Goal: Transaction & Acquisition: Purchase product/service

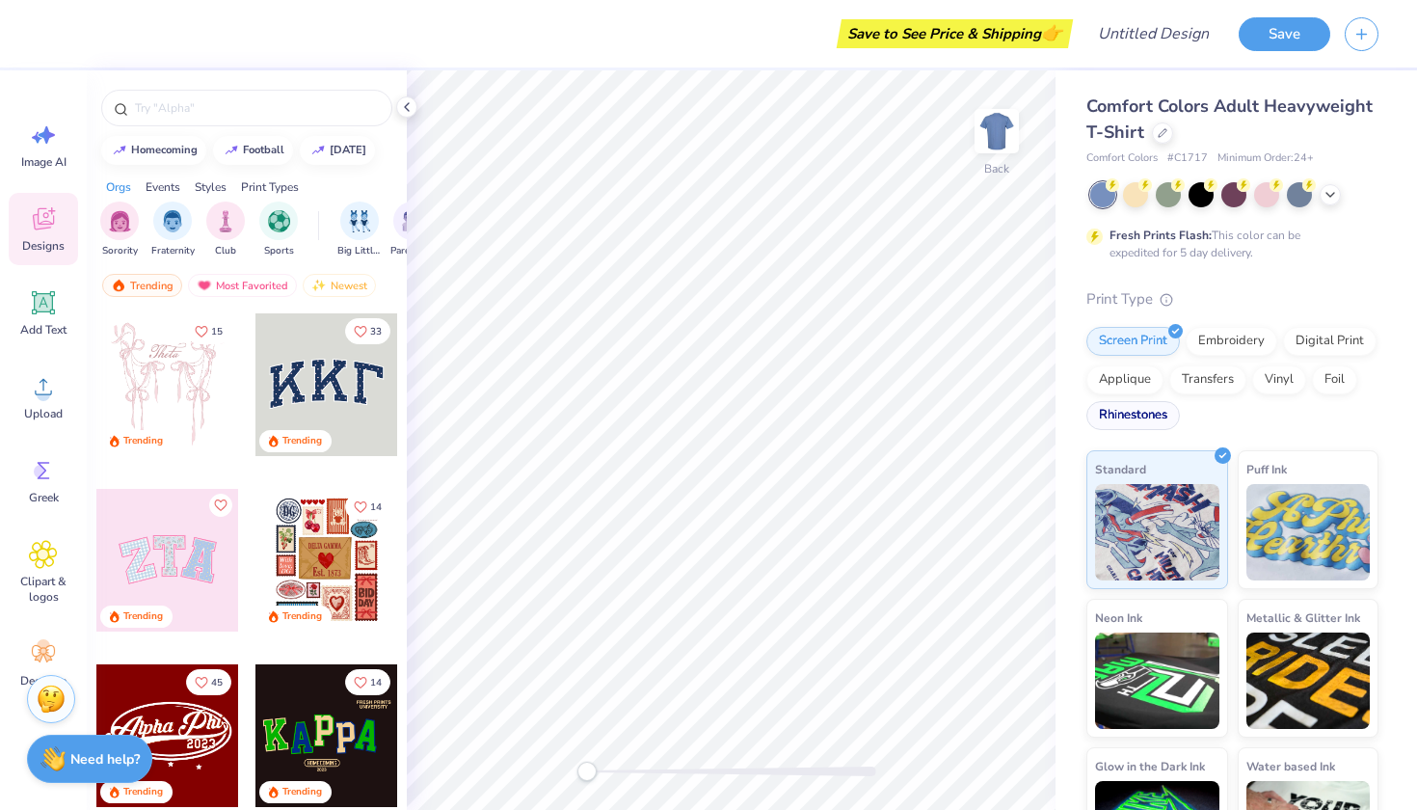
click at [1132, 417] on div "Rhinestones" at bounding box center [1134, 415] width 94 height 29
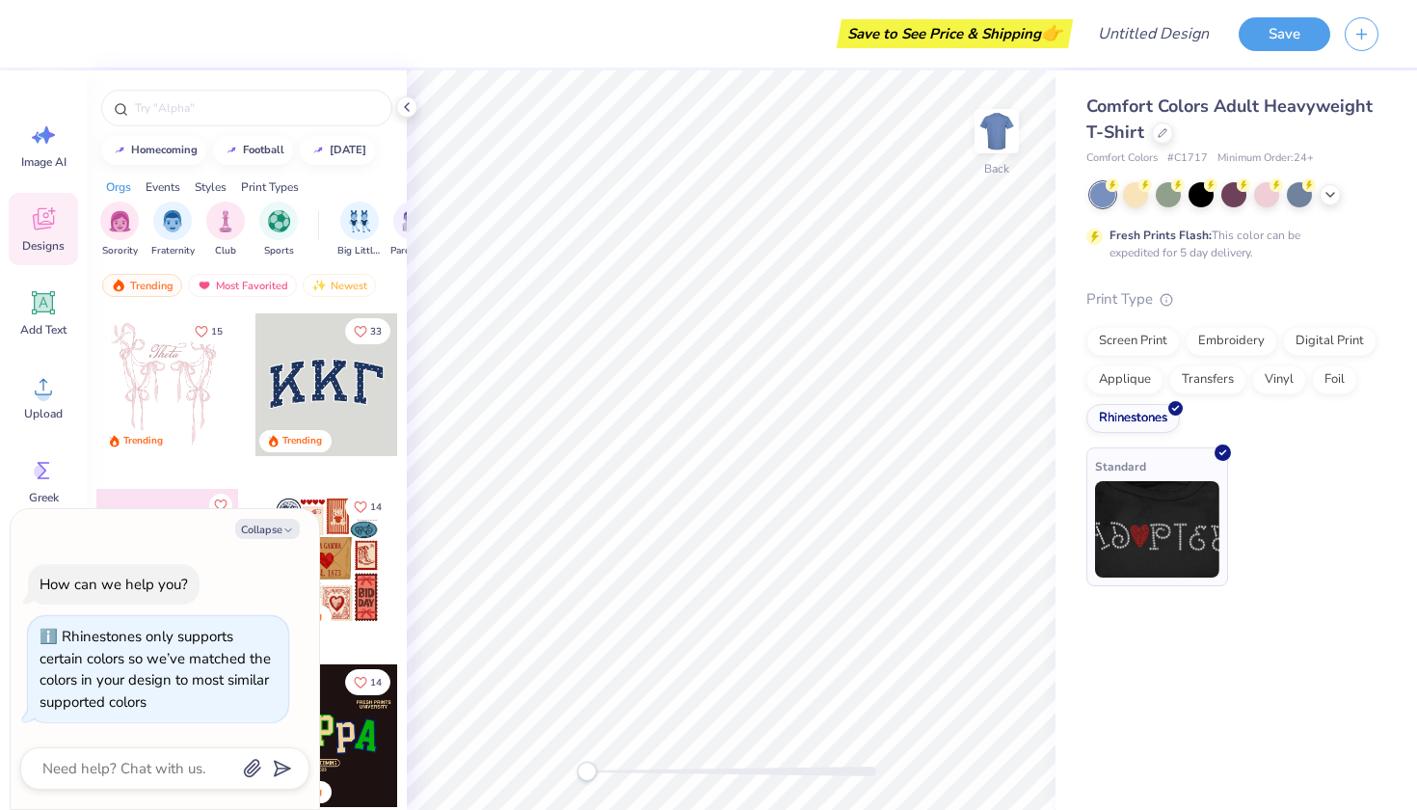
click at [1144, 541] on img at bounding box center [1157, 529] width 124 height 96
type textarea "x"
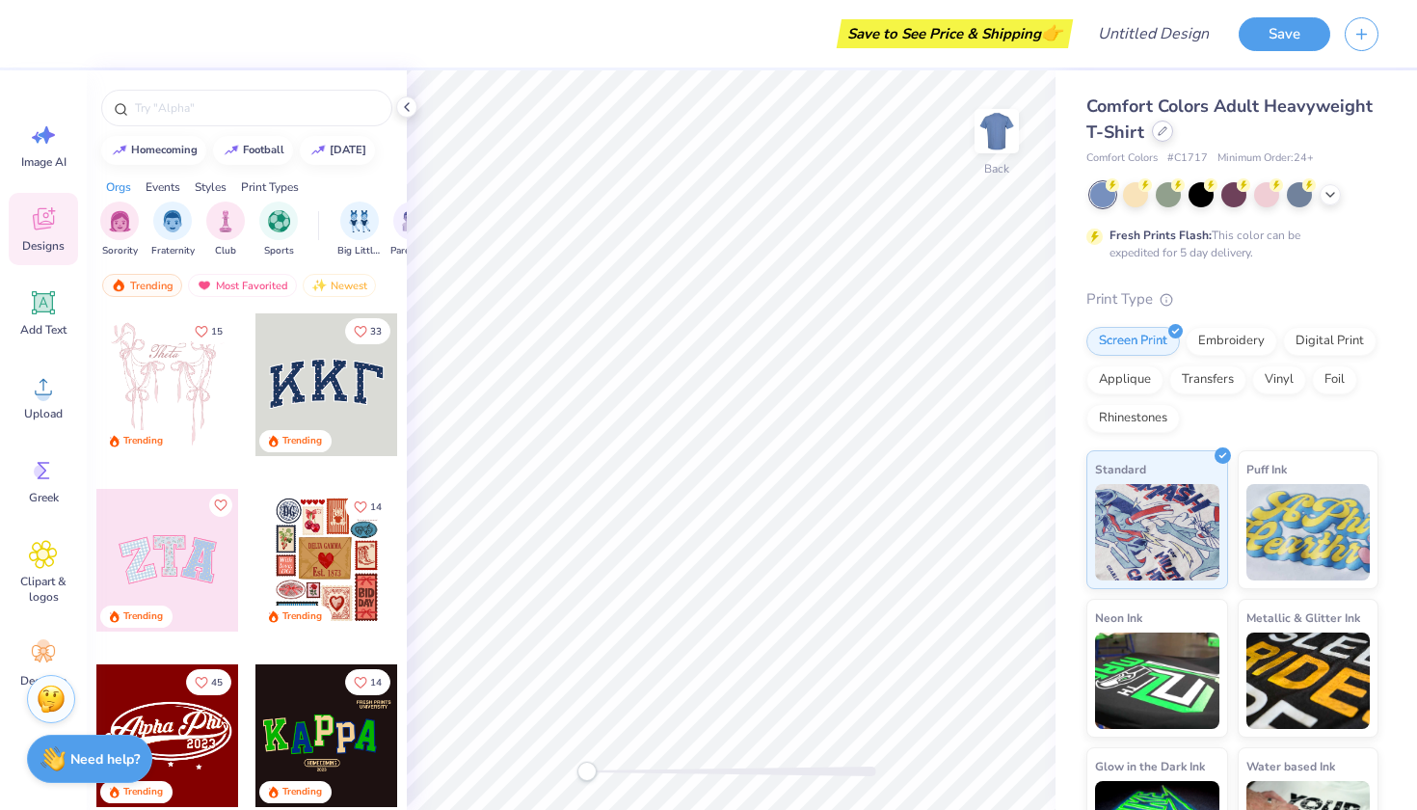
click at [1163, 134] on icon at bounding box center [1163, 131] width 10 height 10
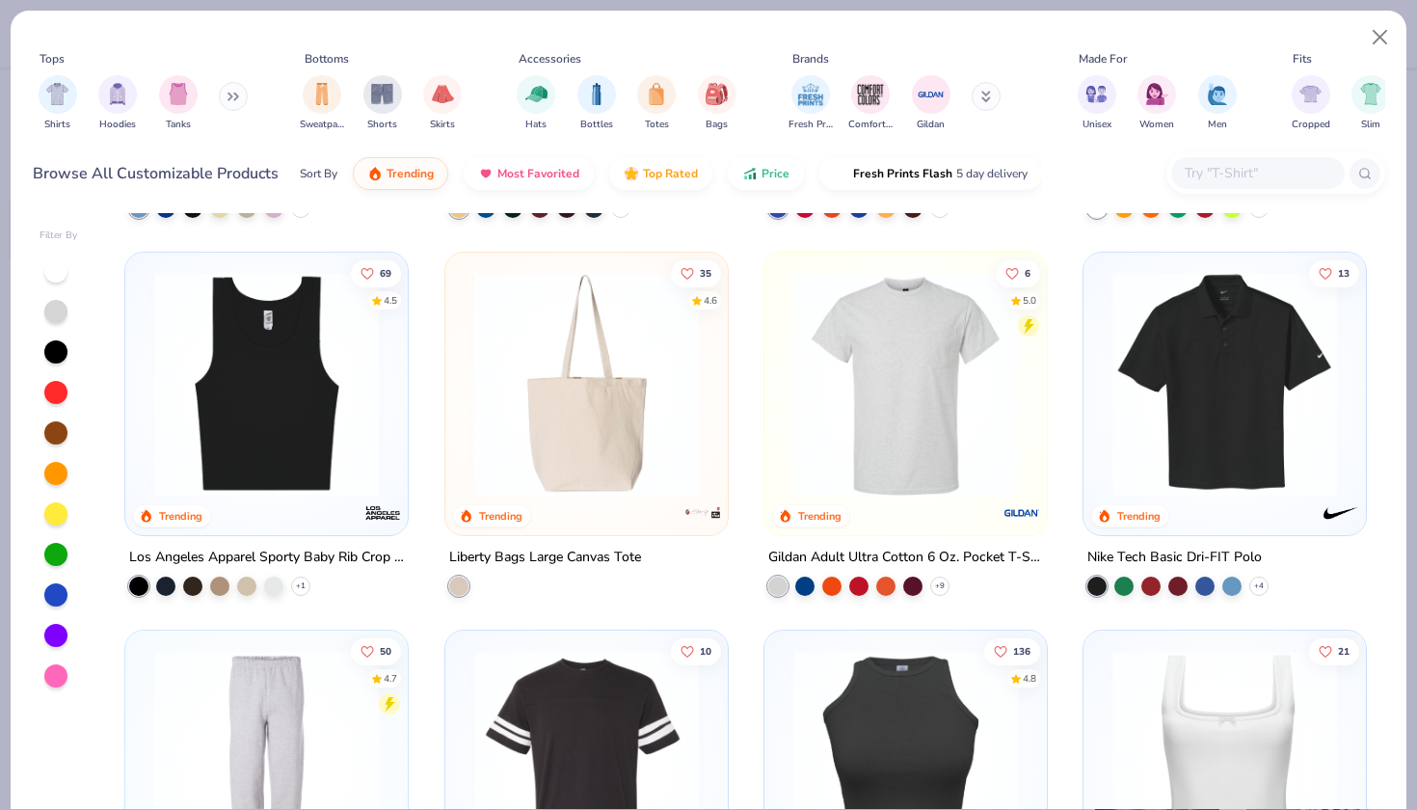
scroll to position [6022, 0]
click at [326, 377] on img at bounding box center [267, 385] width 244 height 225
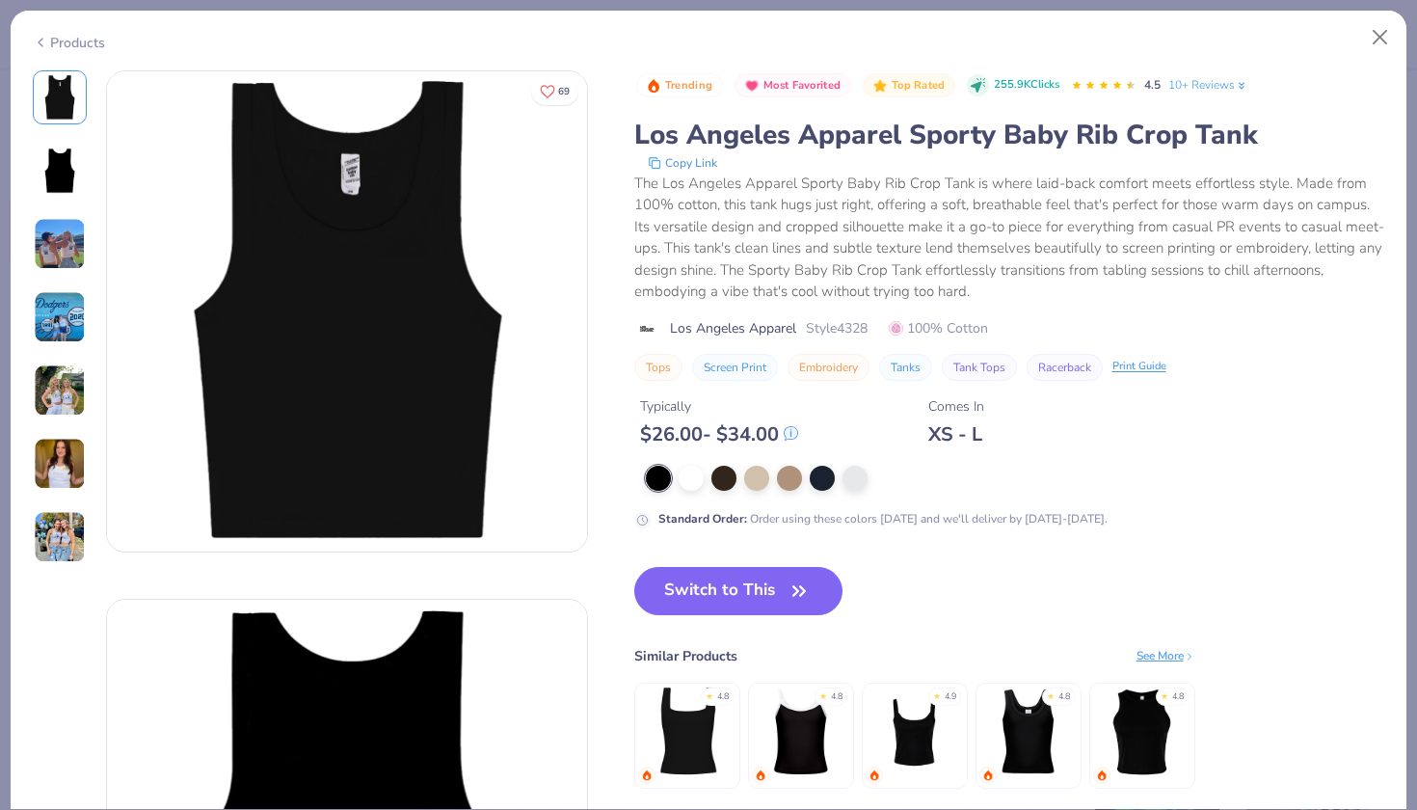
scroll to position [111, 0]
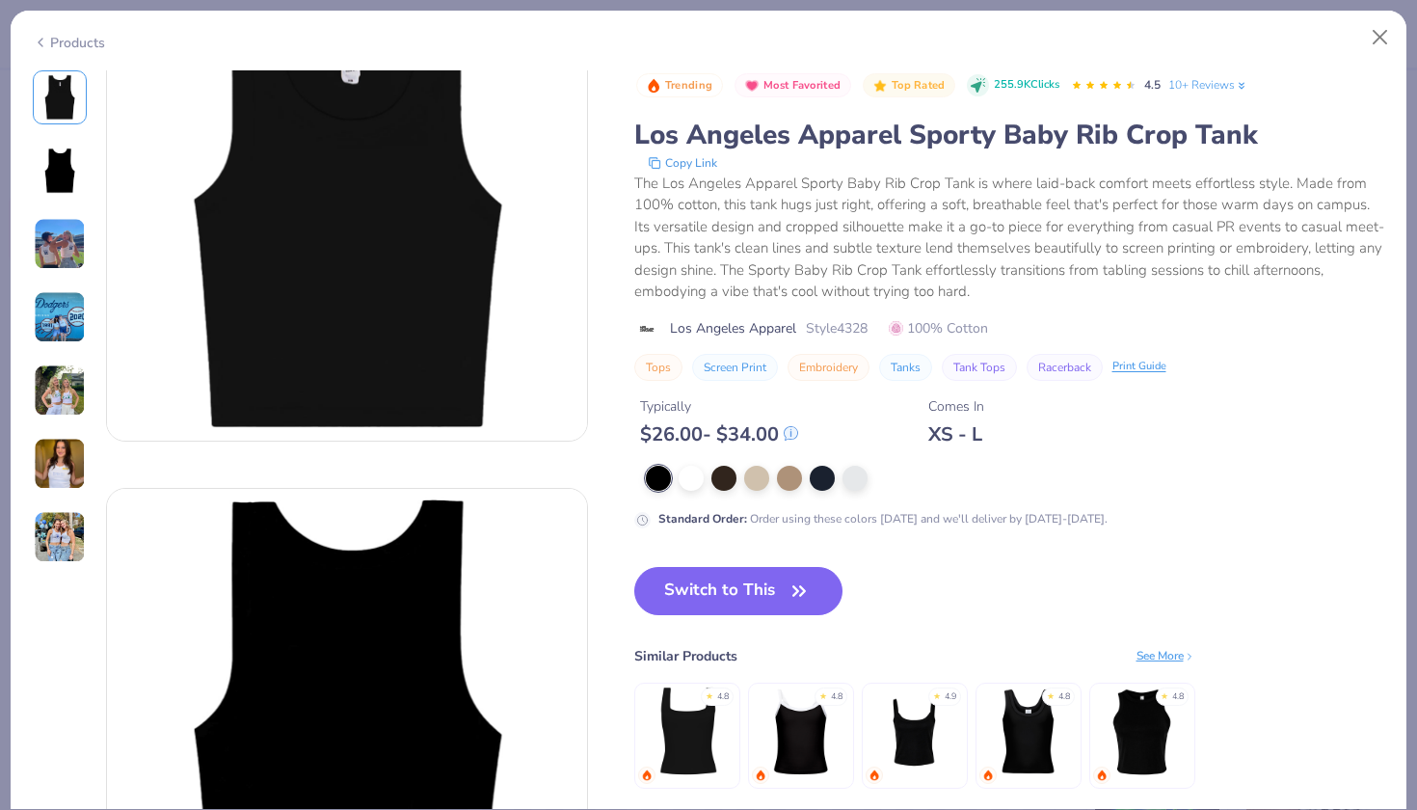
click at [688, 723] on img at bounding box center [687, 732] width 92 height 92
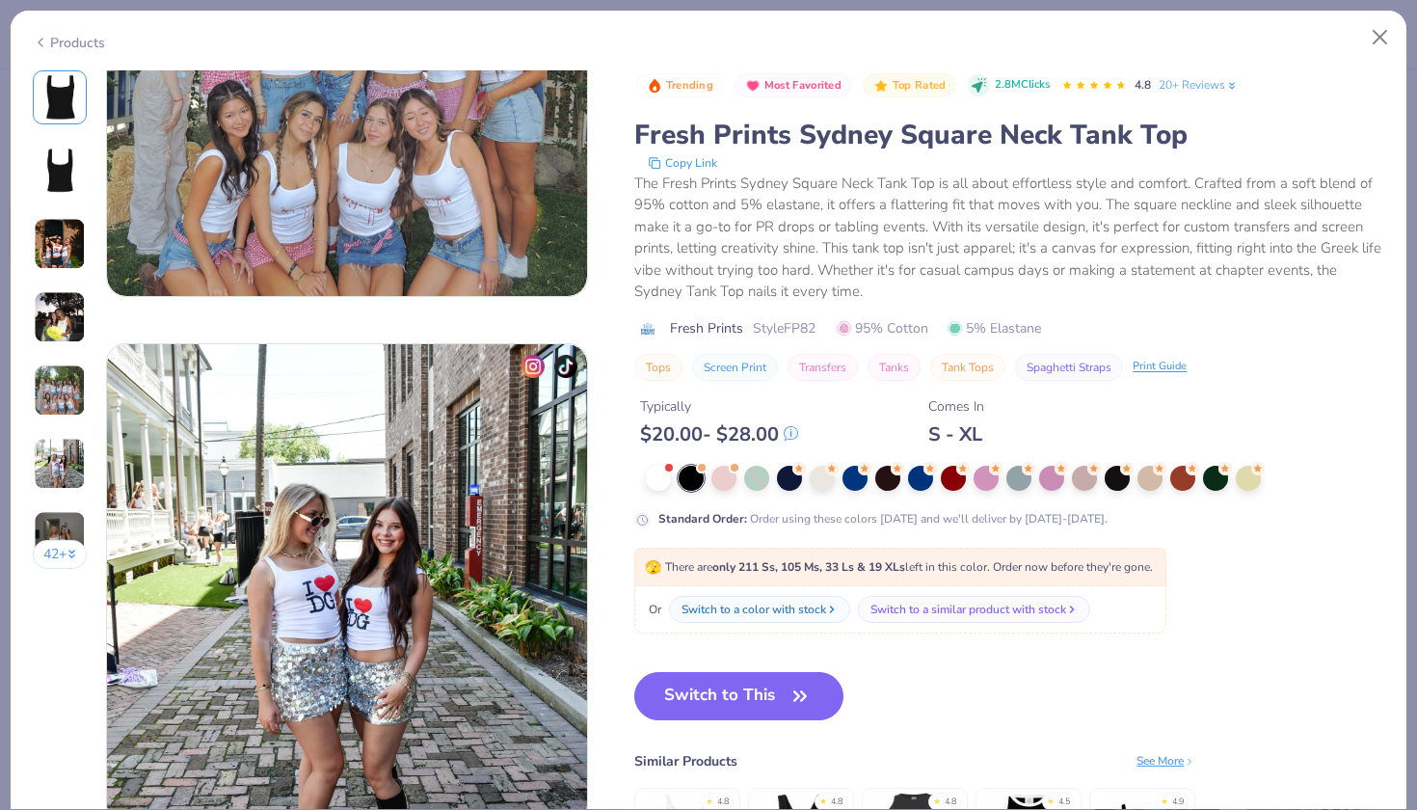
scroll to position [2378, 0]
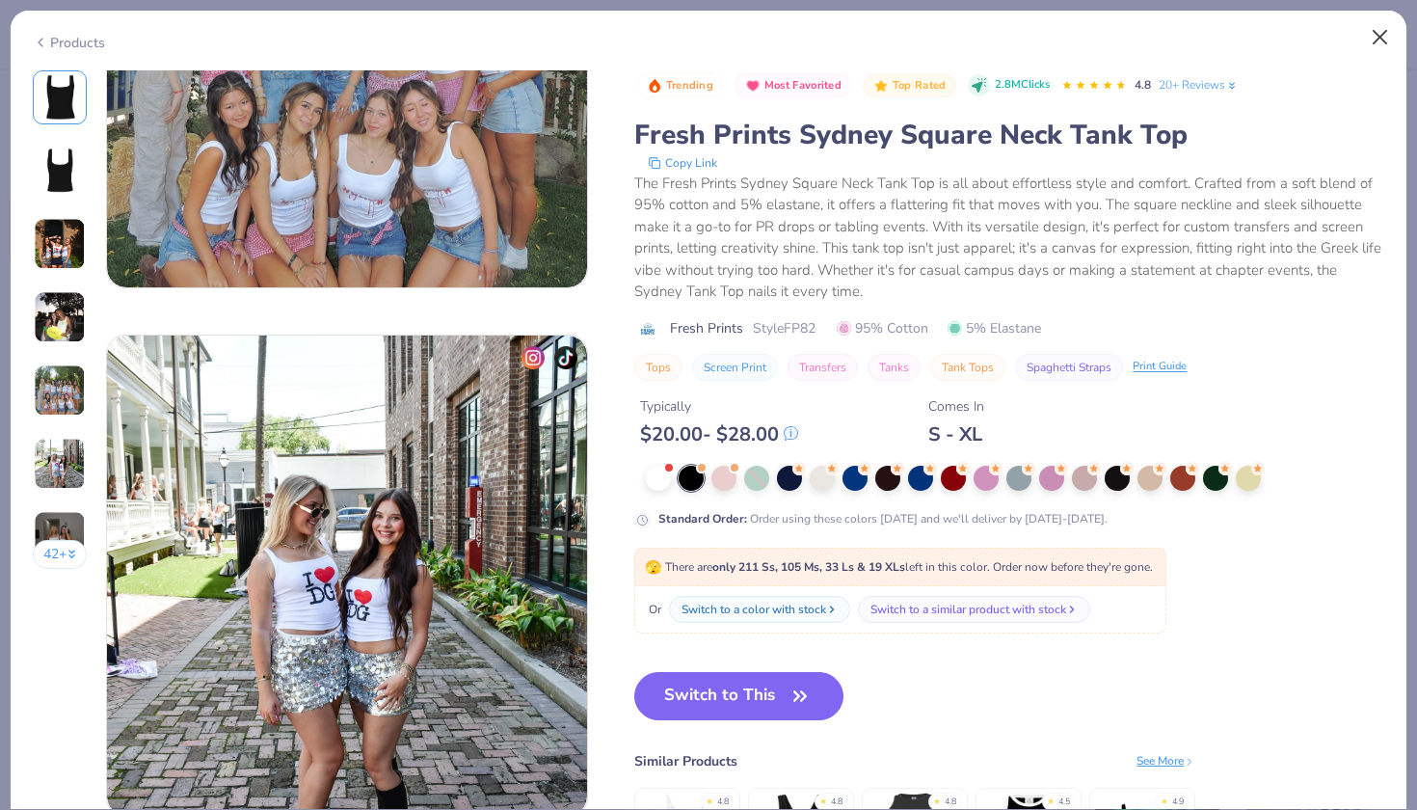
click at [1385, 31] on button "Close" at bounding box center [1380, 37] width 37 height 37
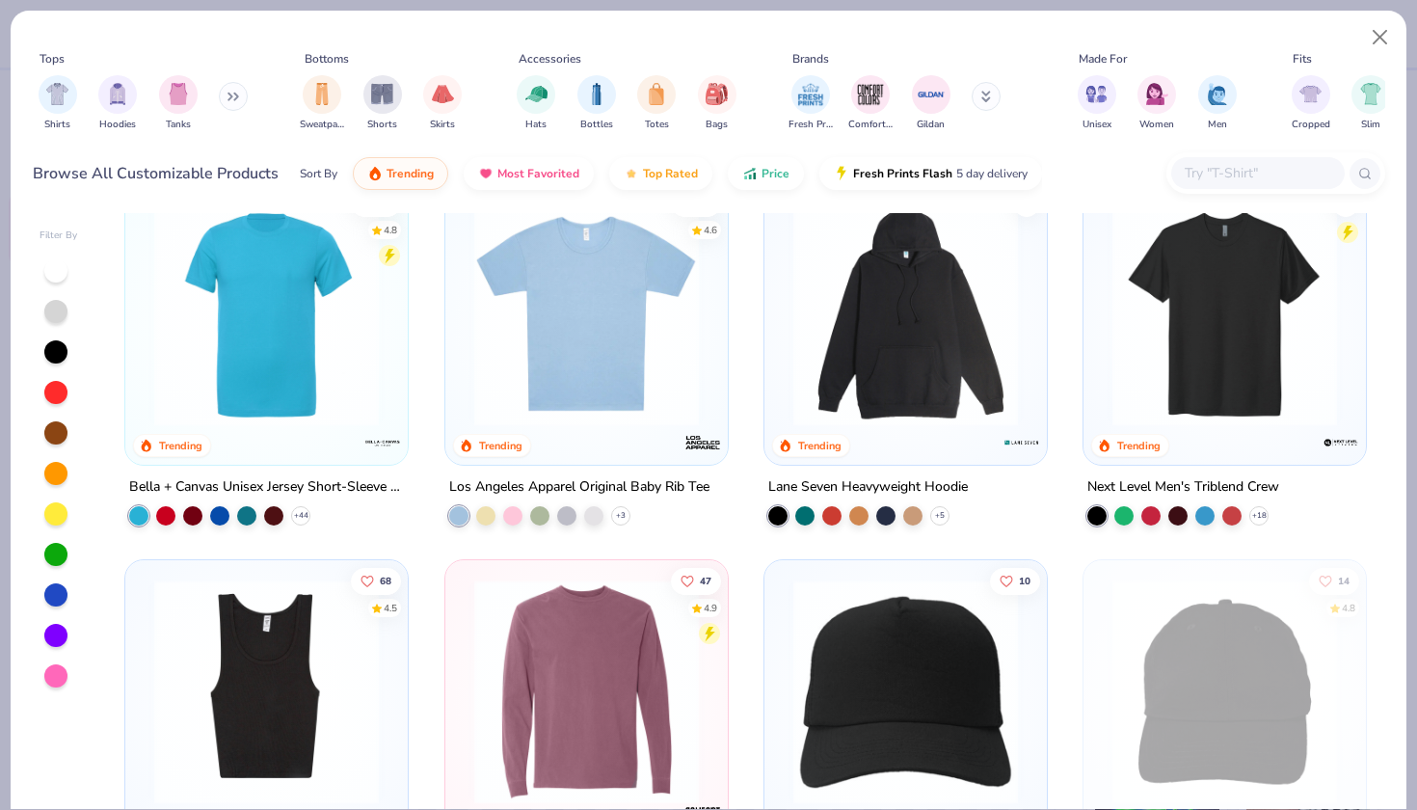
scroll to position [9131, 0]
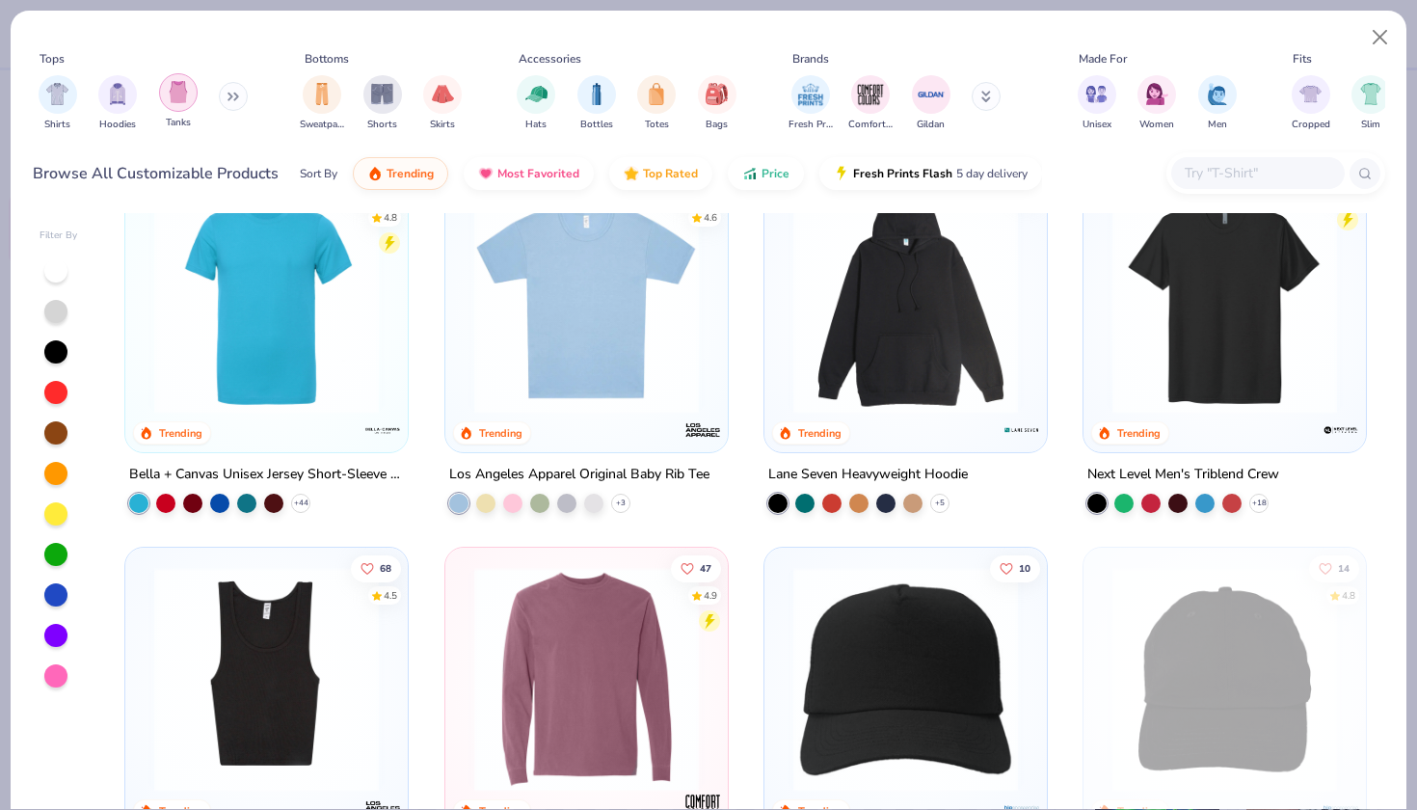
click at [174, 101] on img "filter for Tanks" at bounding box center [178, 92] width 21 height 22
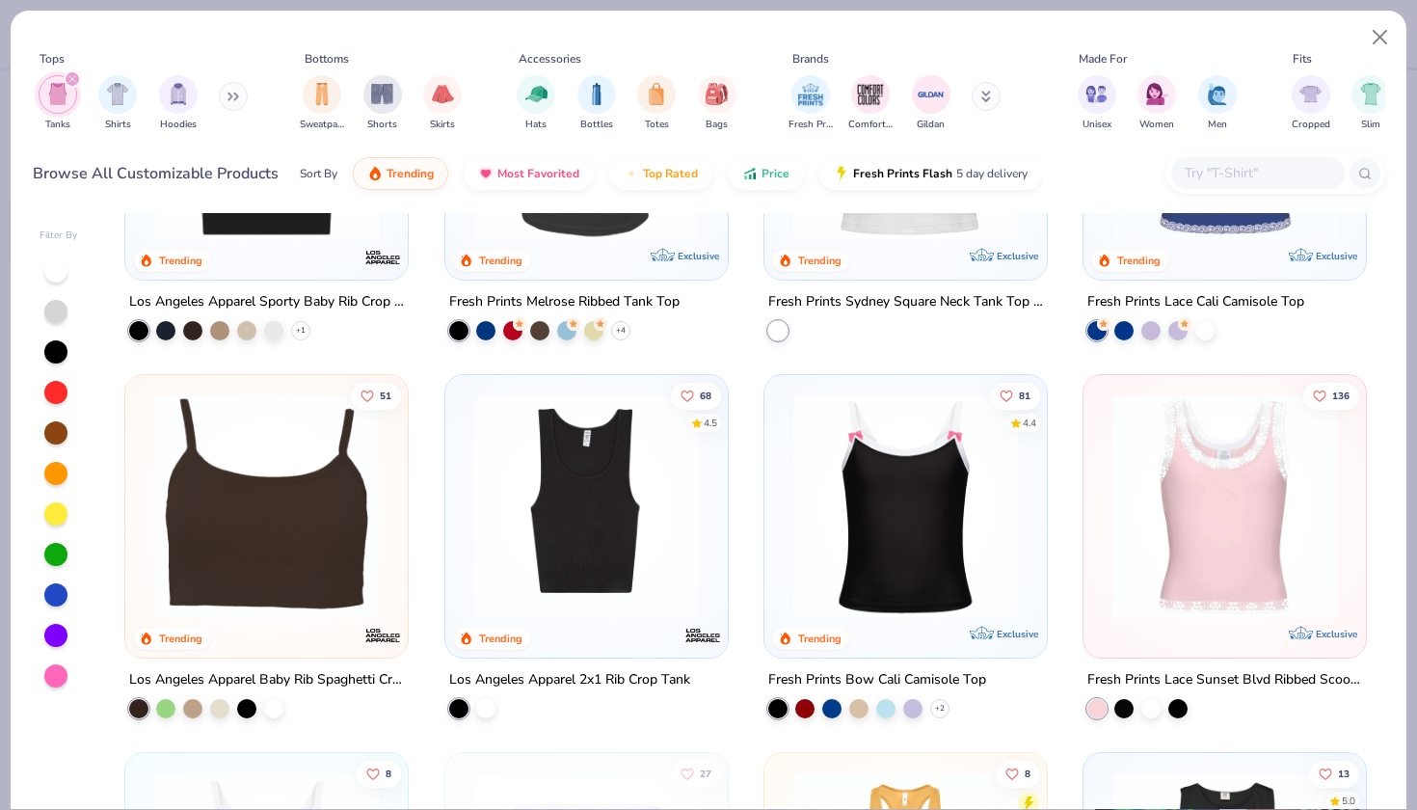
scroll to position [993, 0]
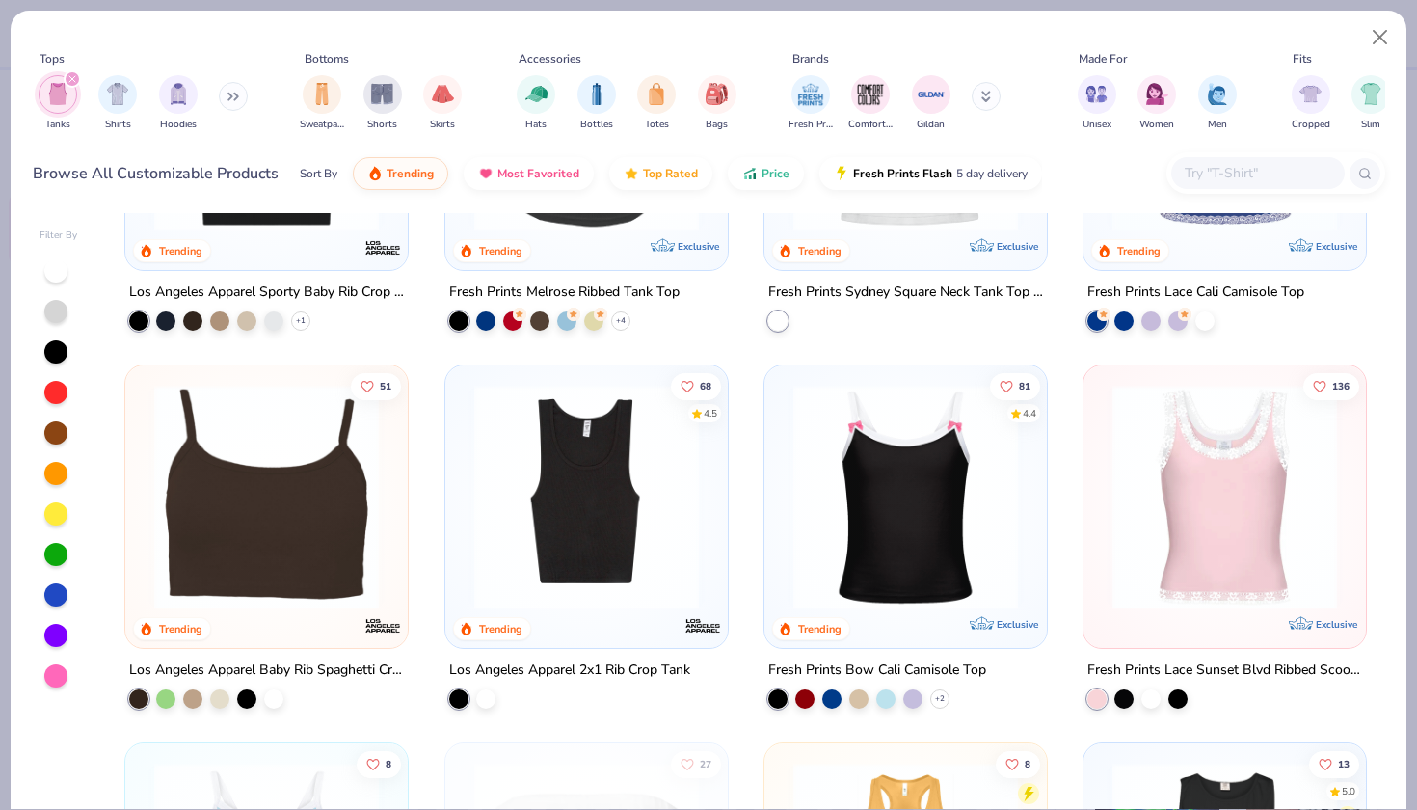
click at [579, 548] on img at bounding box center [587, 497] width 244 height 225
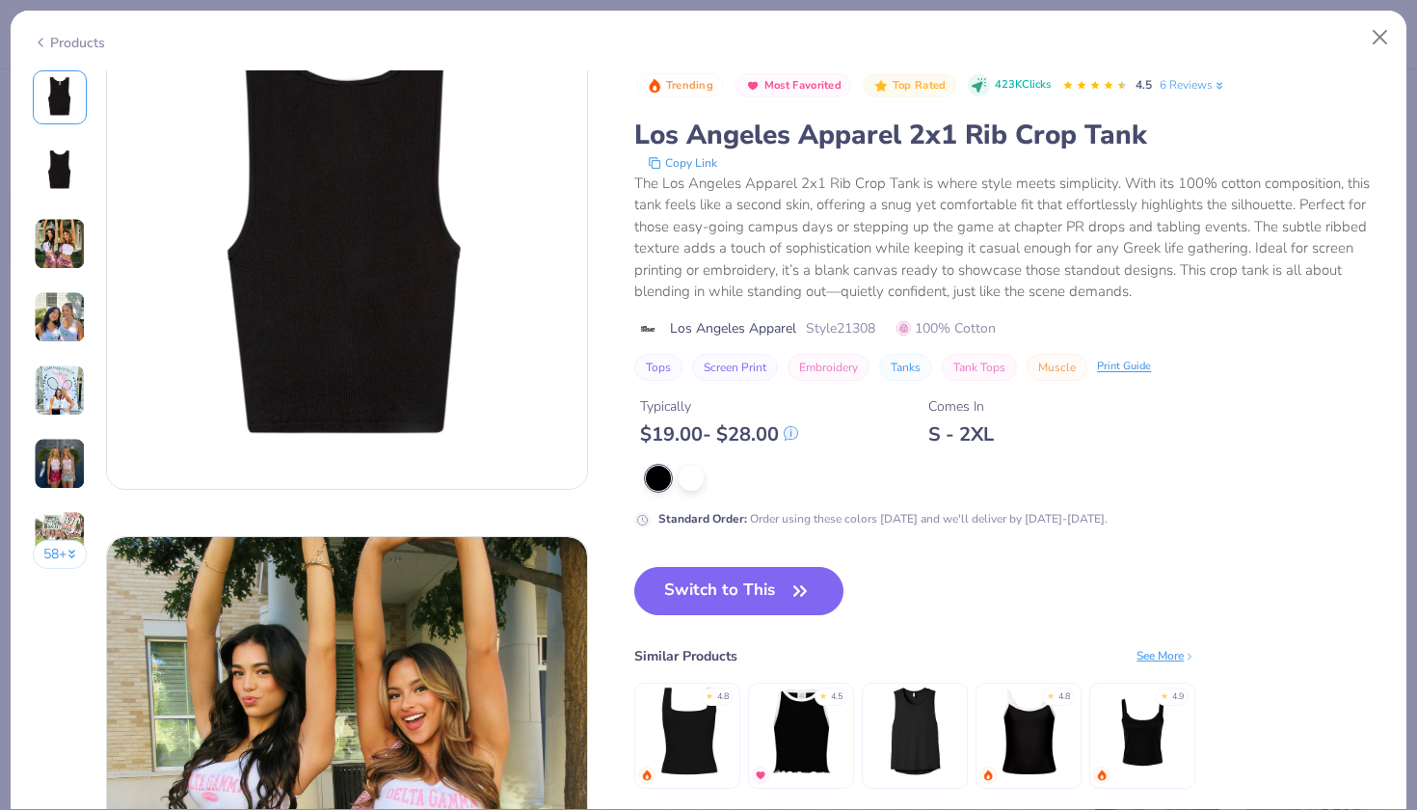
scroll to position [644, 0]
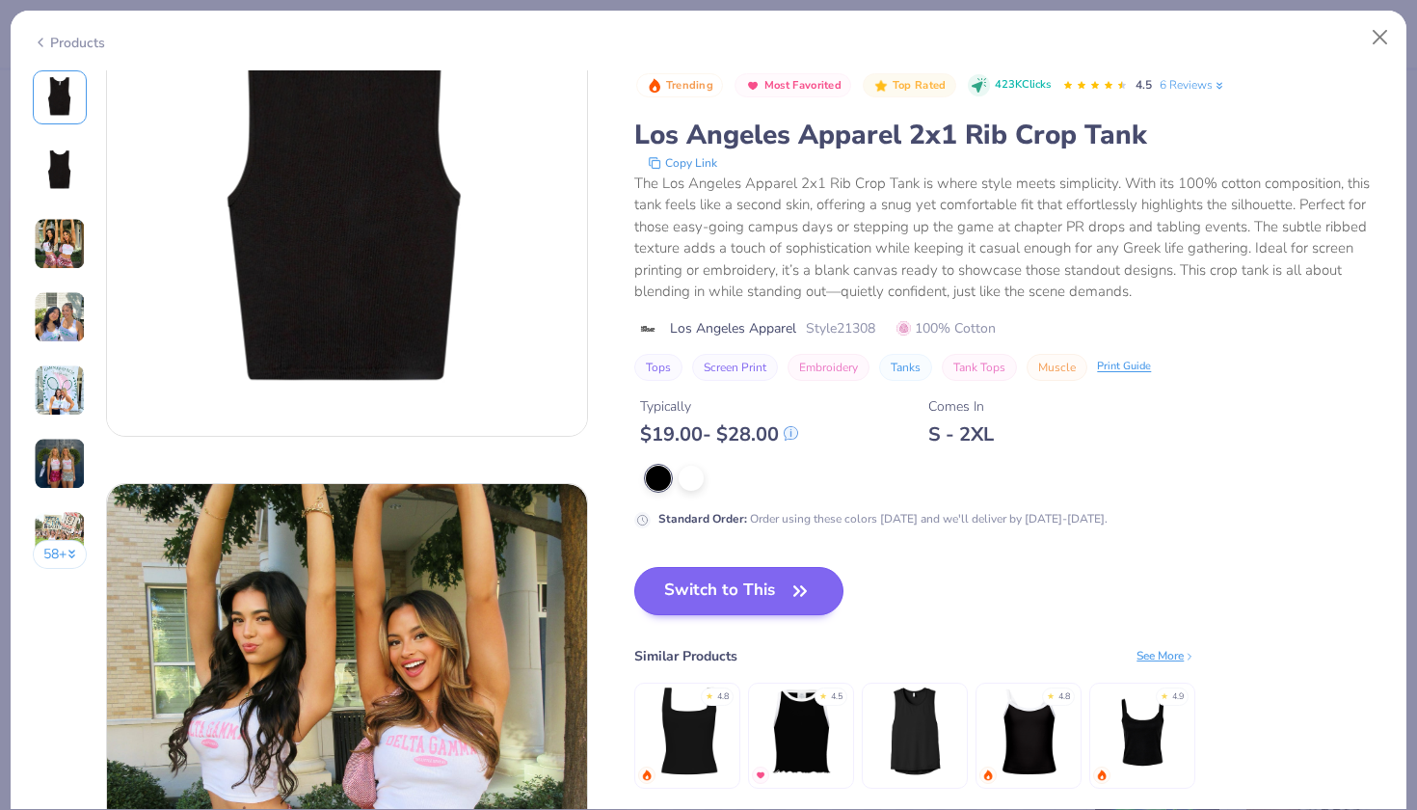
click at [743, 591] on button "Switch to This" at bounding box center [738, 591] width 209 height 48
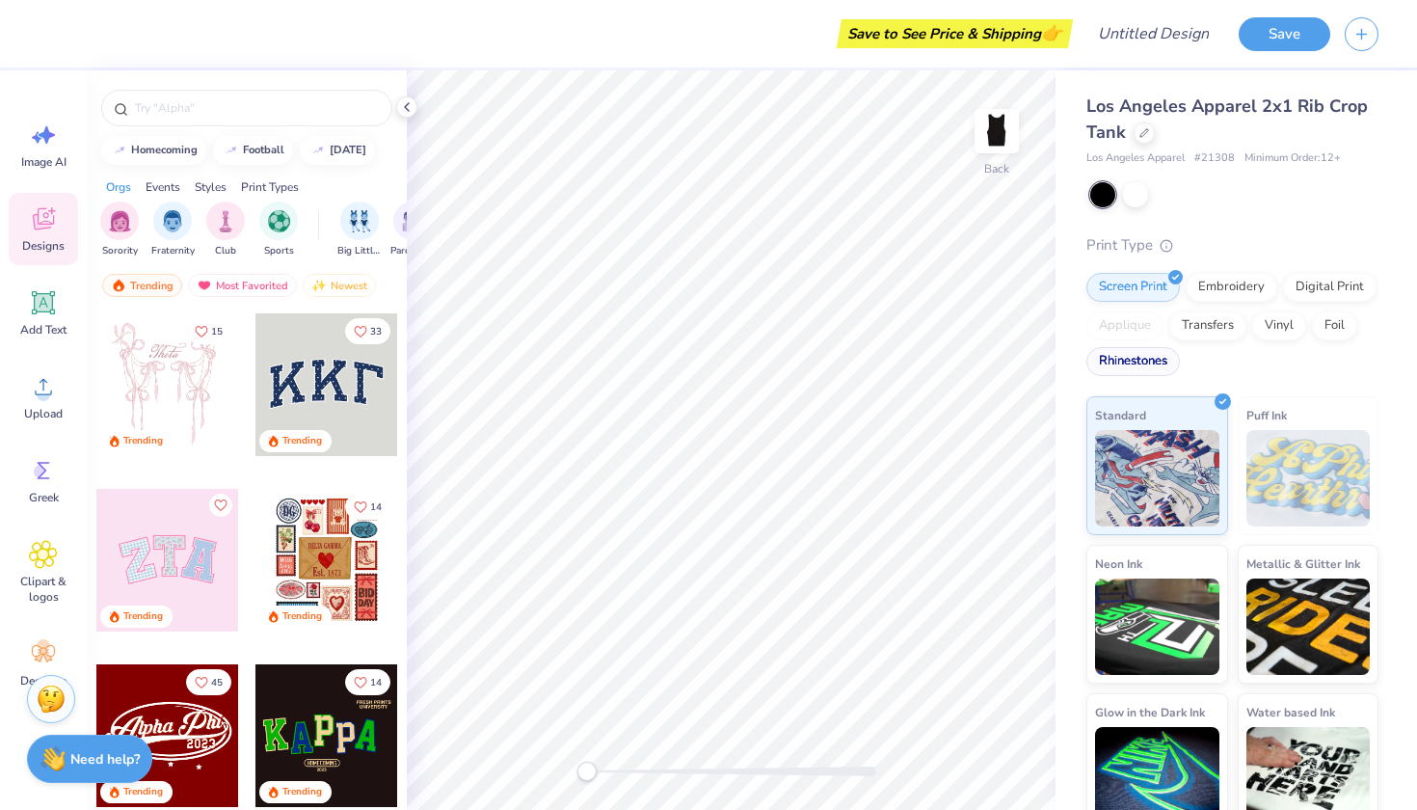
click at [1135, 366] on div "Rhinestones" at bounding box center [1134, 361] width 94 height 29
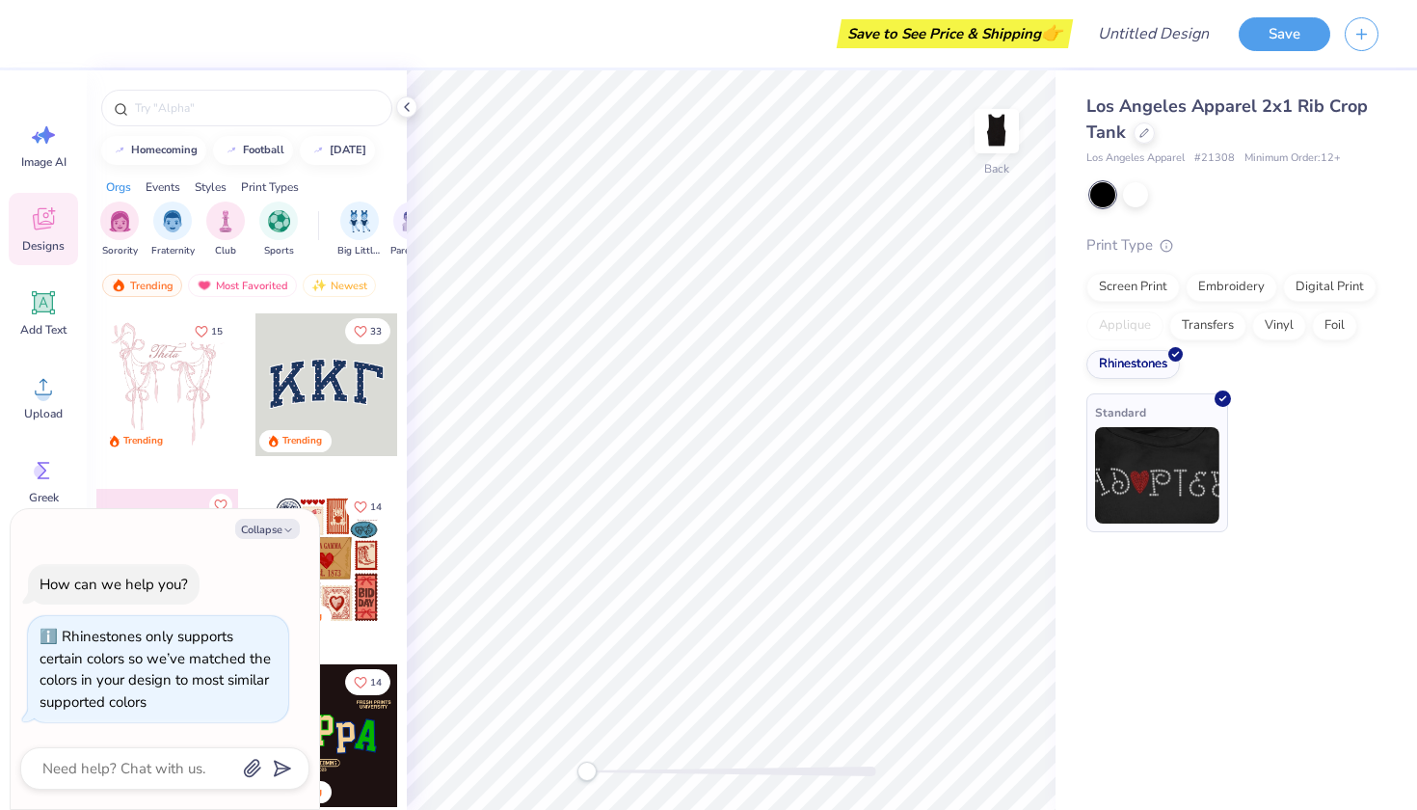
click at [1151, 468] on img at bounding box center [1157, 475] width 124 height 96
click at [279, 528] on button "Collapse" at bounding box center [267, 529] width 65 height 20
type textarea "x"
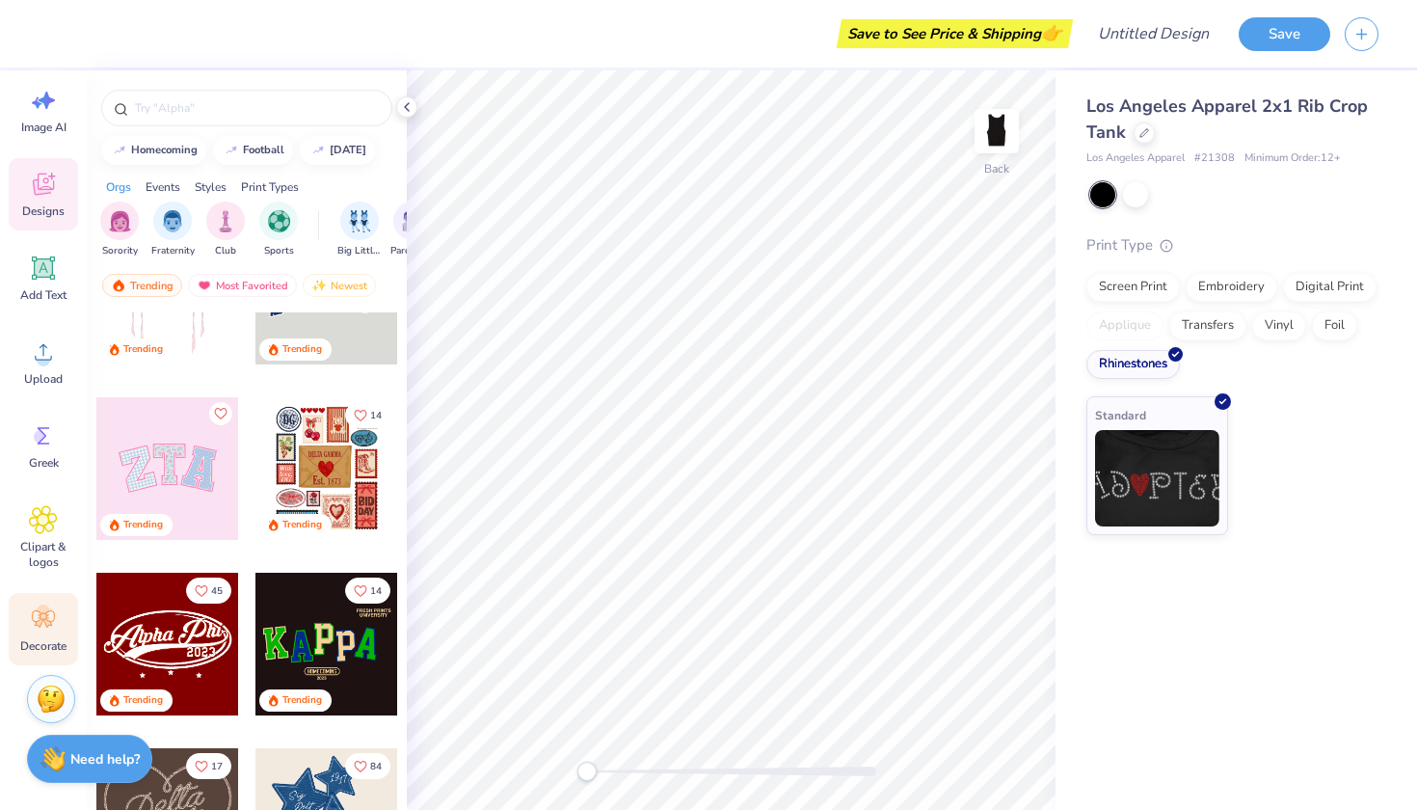
scroll to position [35, 0]
click at [46, 632] on icon at bounding box center [43, 619] width 29 height 29
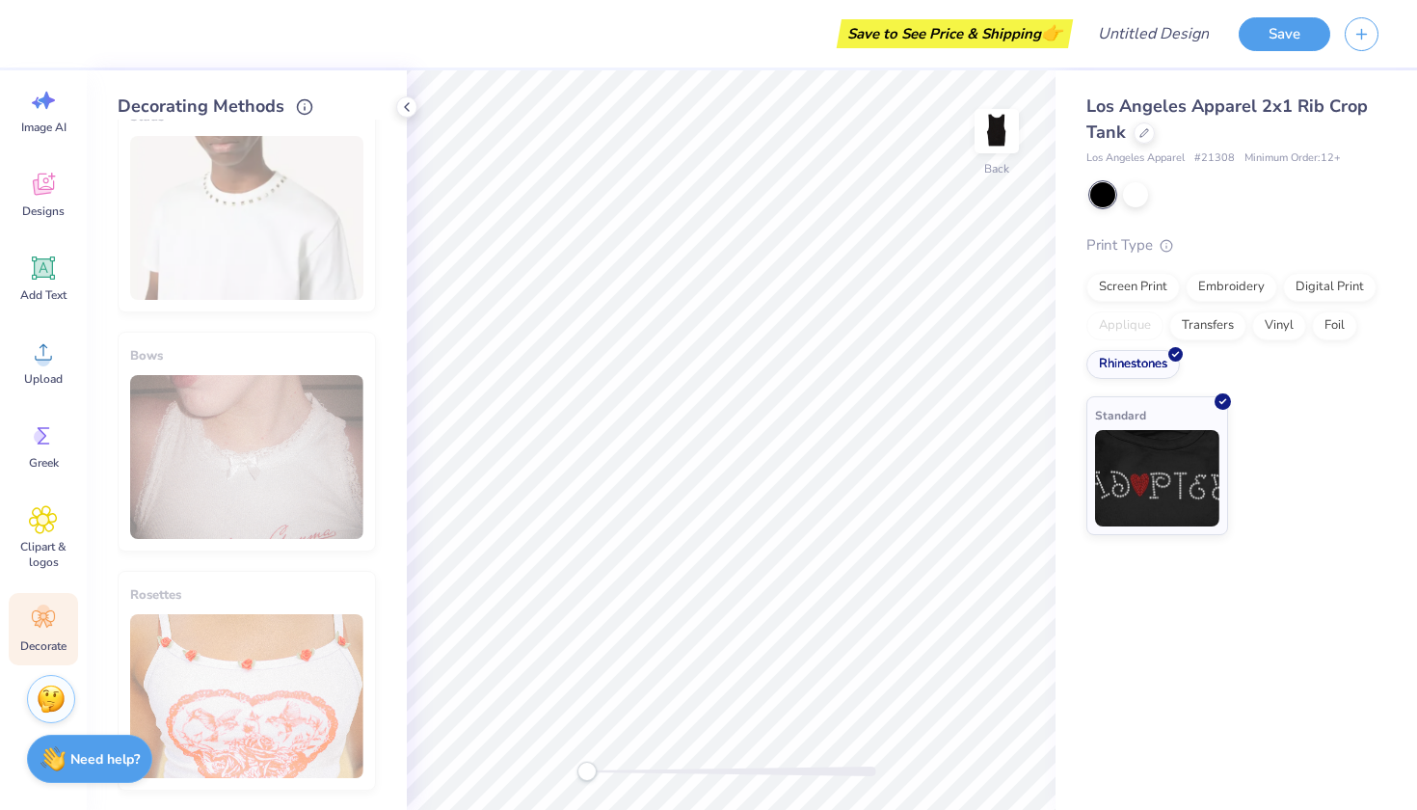
scroll to position [1145, 0]
click at [58, 283] on div "Add Text" at bounding box center [43, 278] width 69 height 72
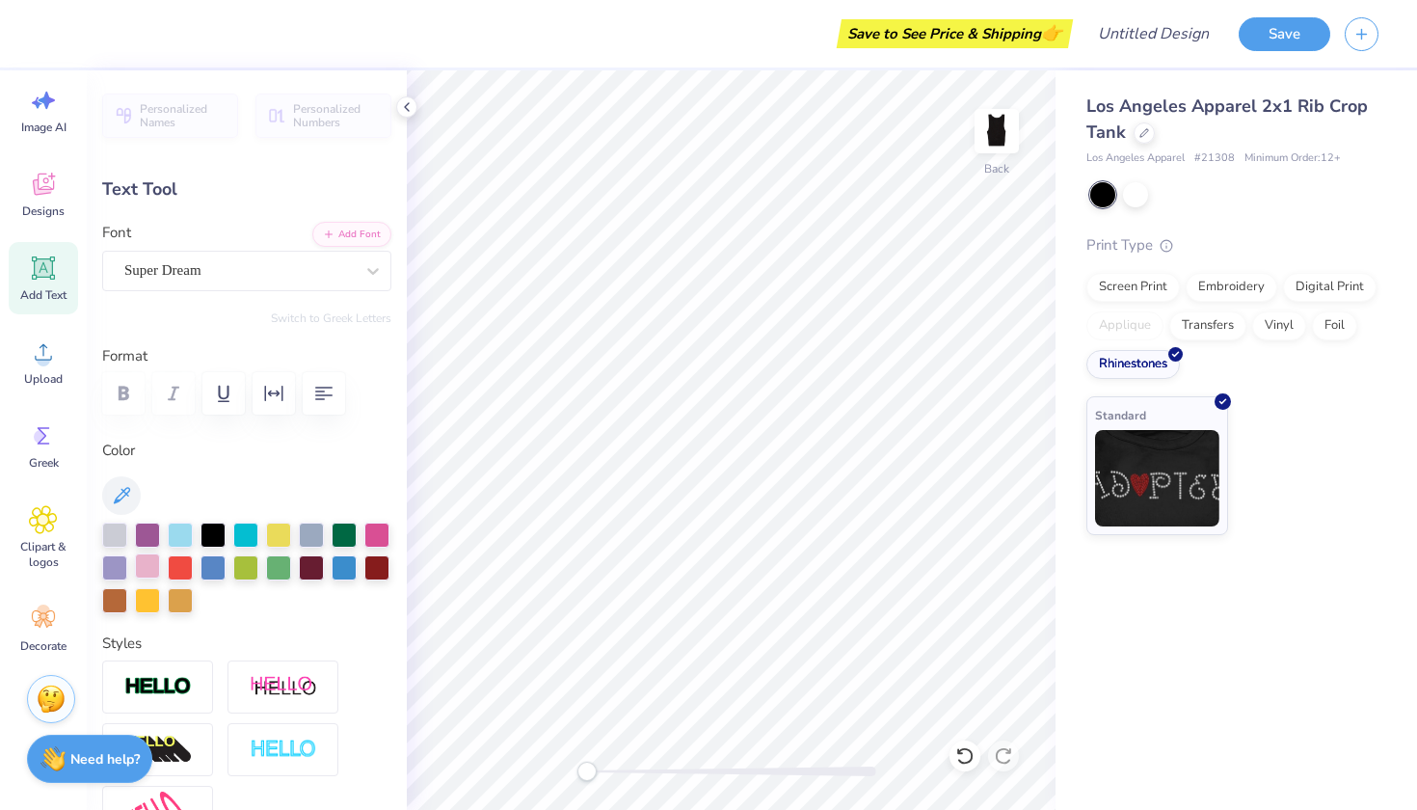
click at [146, 561] on div at bounding box center [147, 565] width 25 height 25
click at [317, 283] on div "Super Dream" at bounding box center [238, 271] width 233 height 30
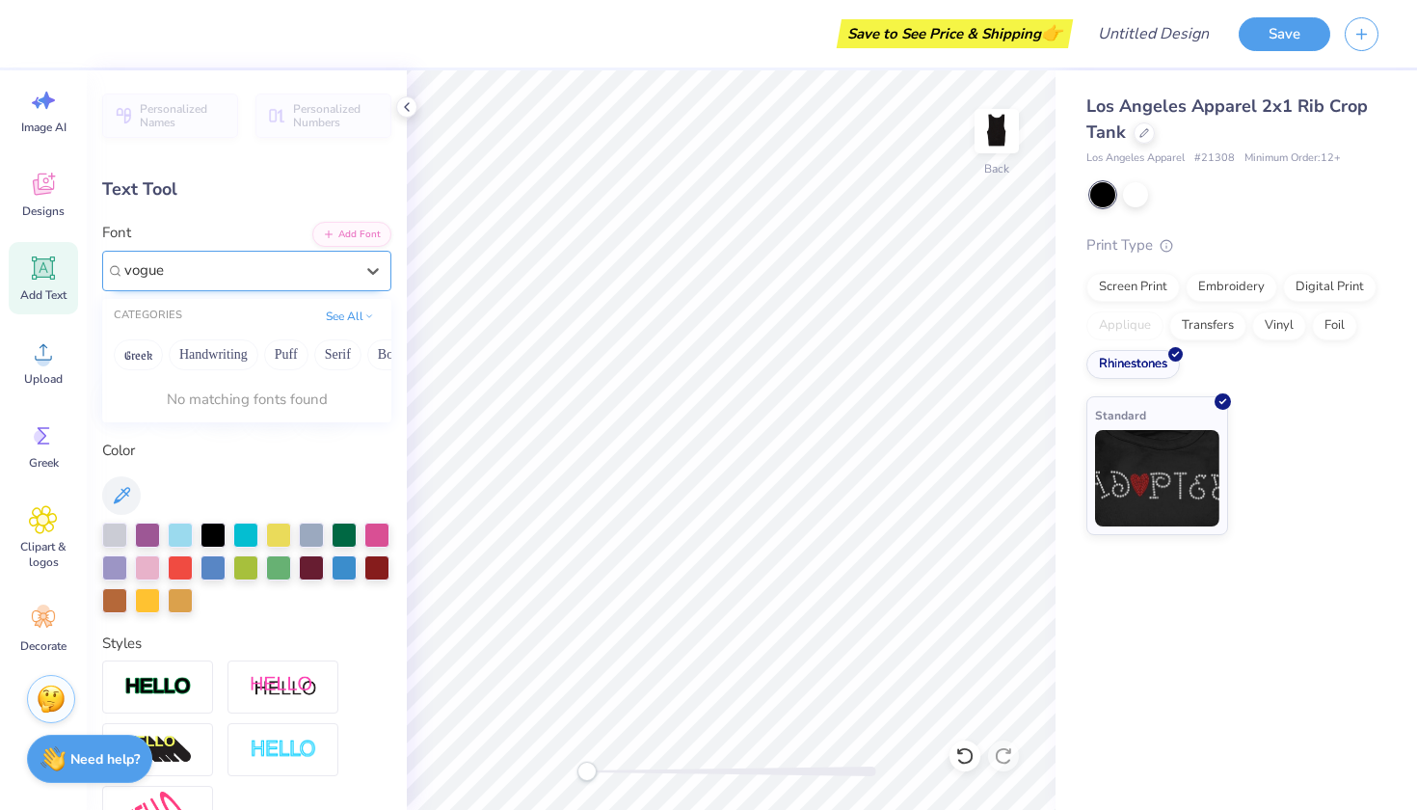
type input "vogue"
click at [303, 257] on div at bounding box center [238, 270] width 229 height 26
type input "v"
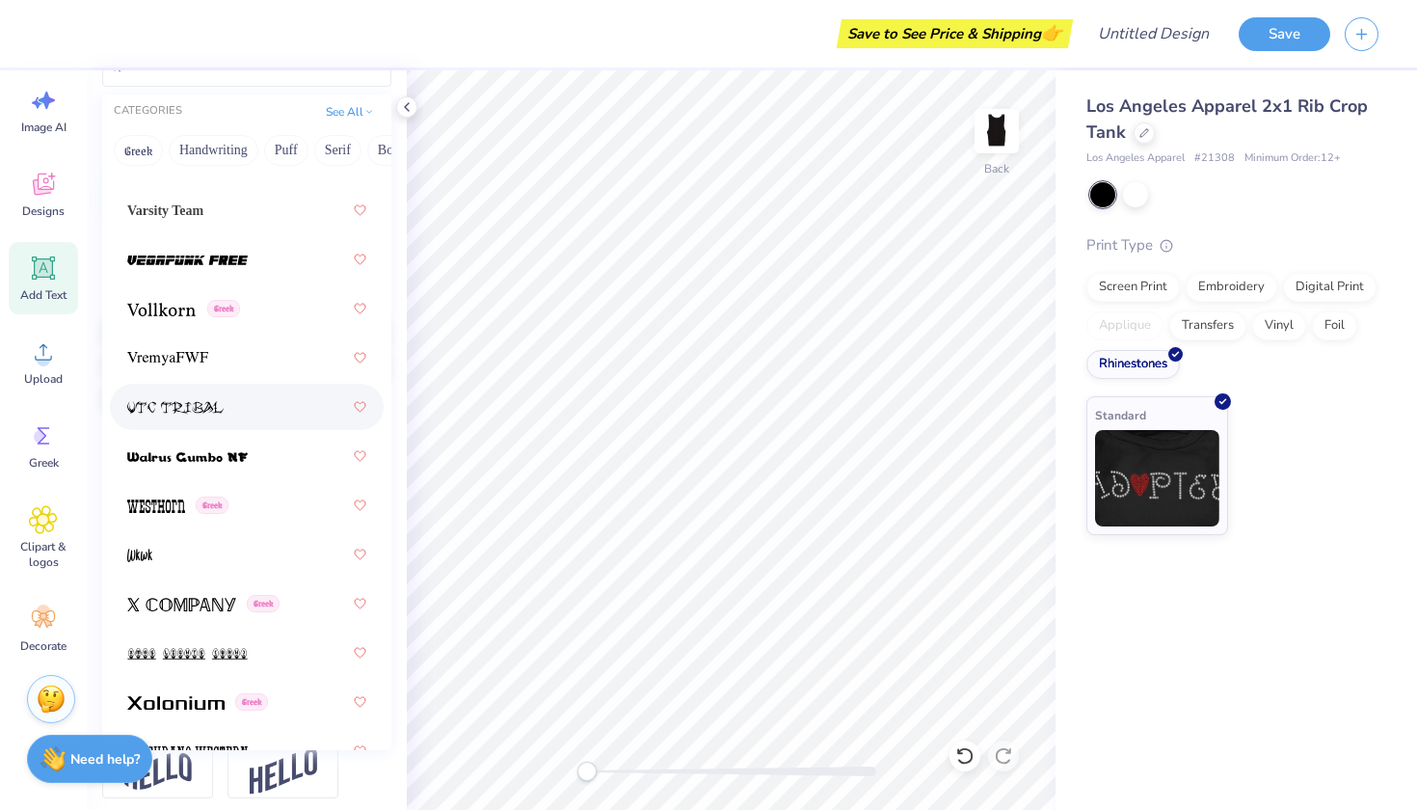
scroll to position [14612, 0]
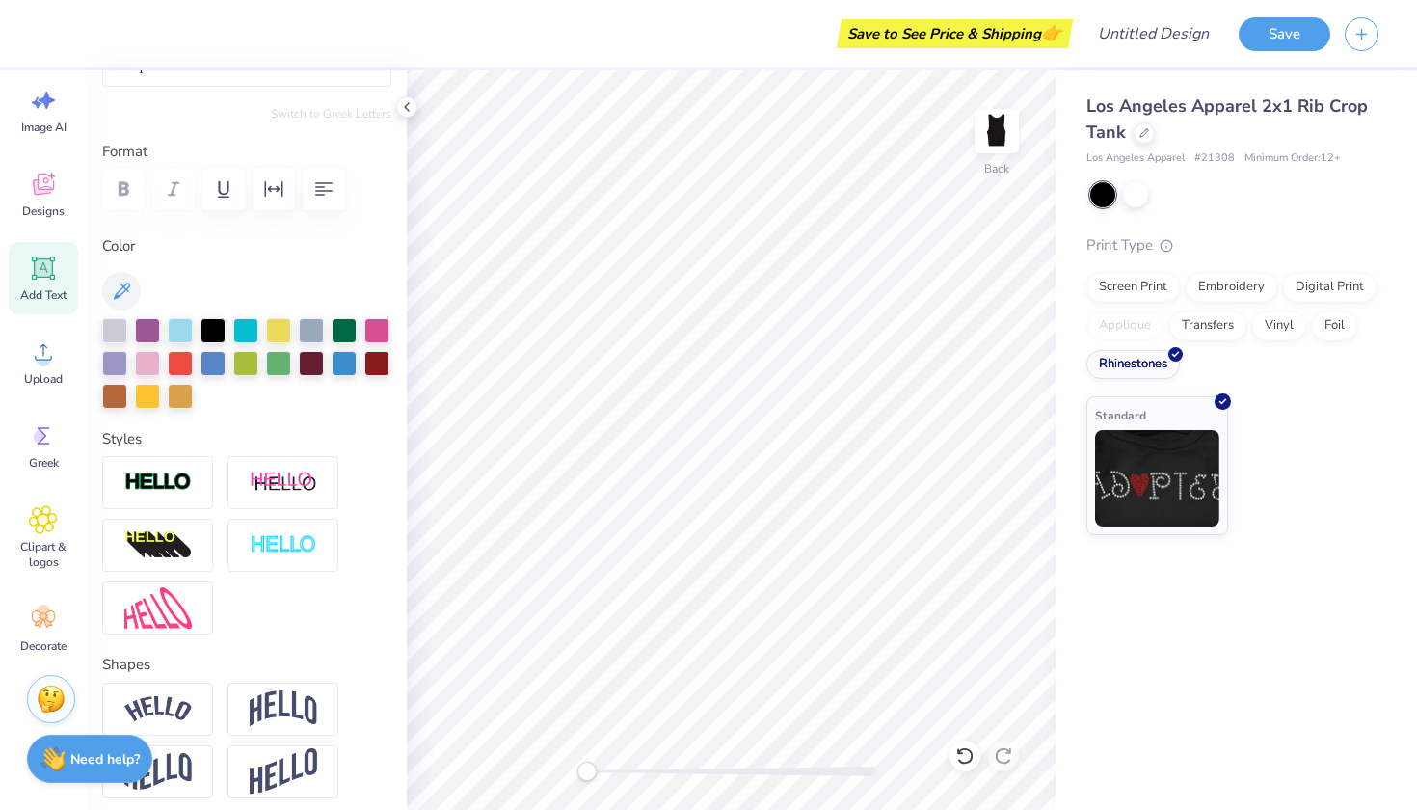
type textarea "ZETA"
click at [1108, 630] on div "Los Angeles Apparel 2x1 Rib Crop Tank Los Angeles Apparel # 21308 Minimum Order…" at bounding box center [1237, 440] width 362 height 740
type input "4.95"
type input "1.56"
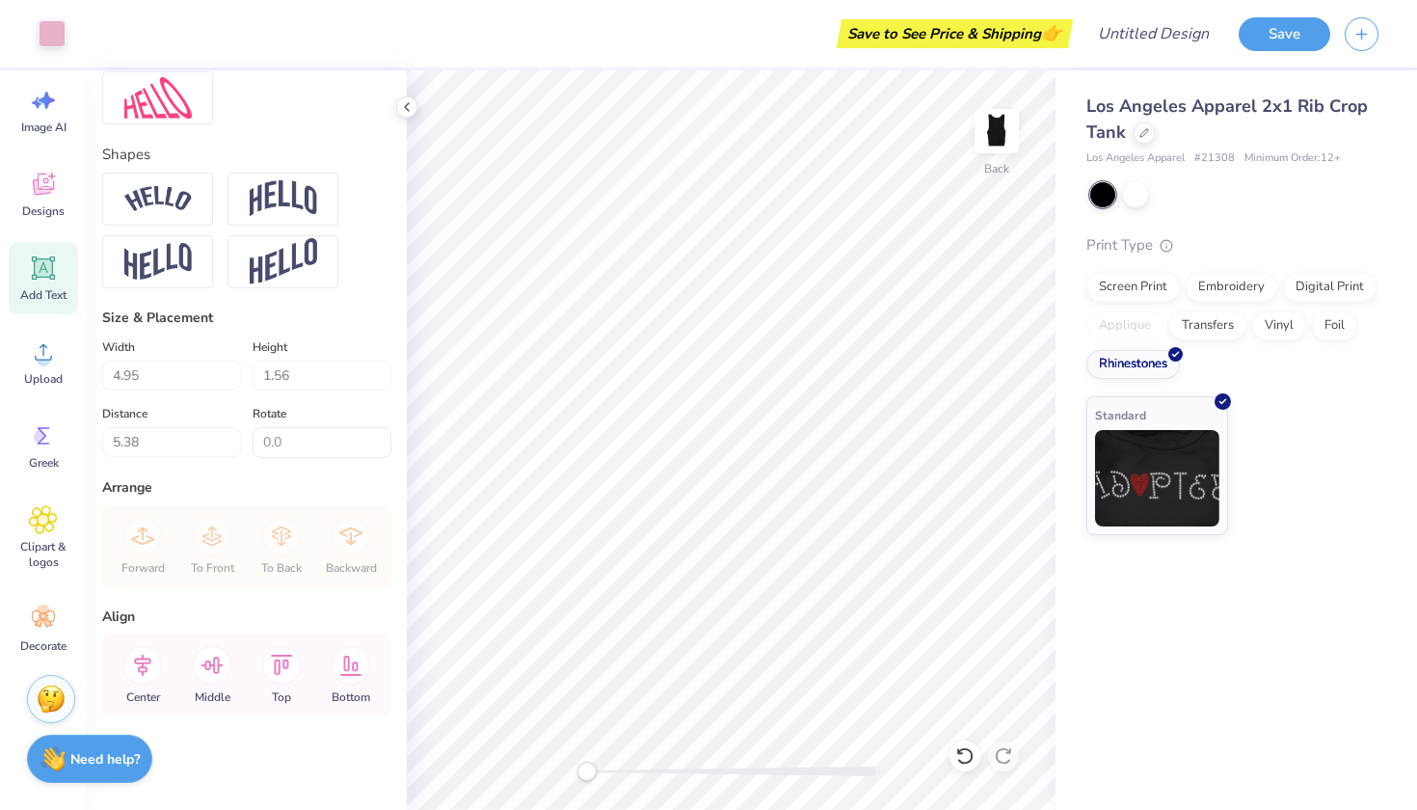
scroll to position [706, 0]
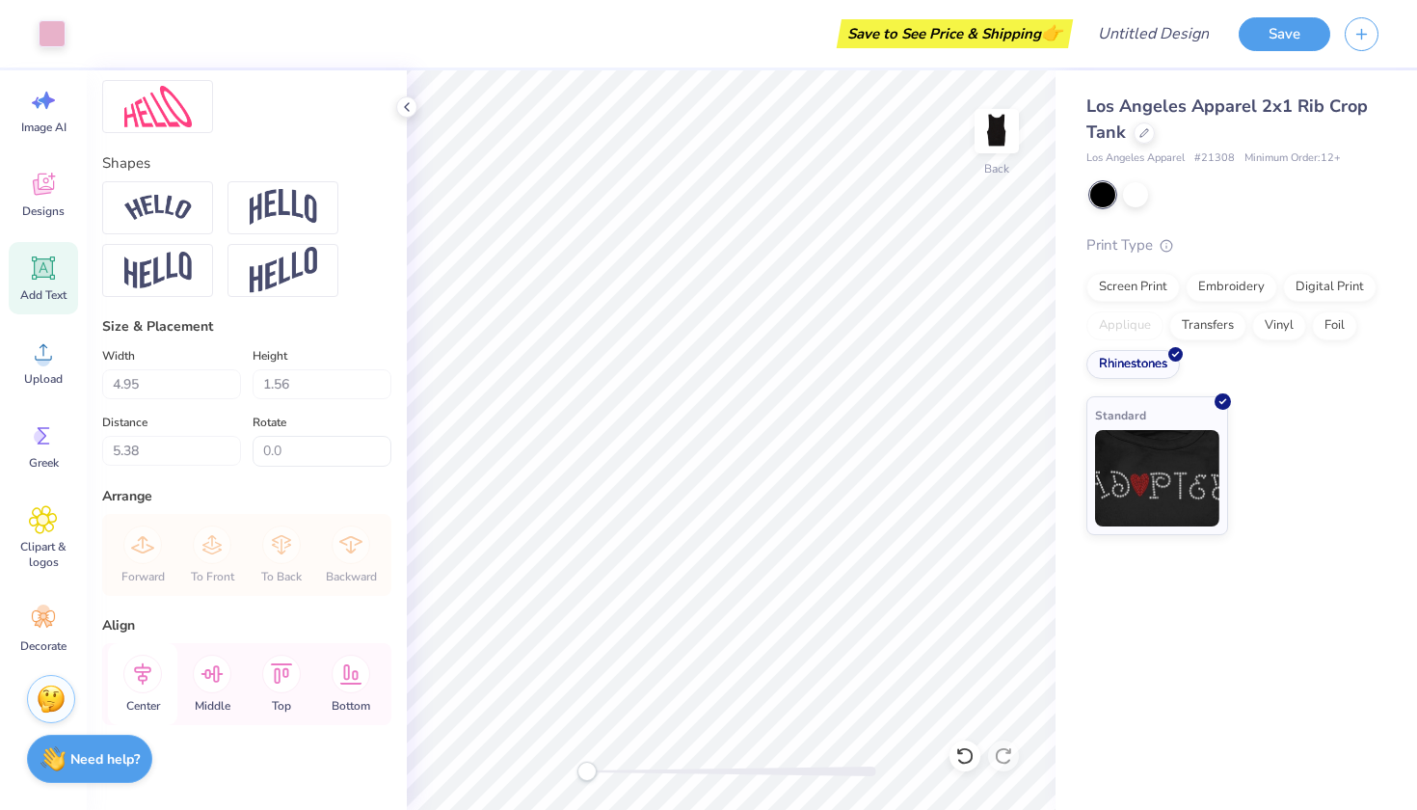
click at [140, 667] on icon at bounding box center [142, 674] width 39 height 39
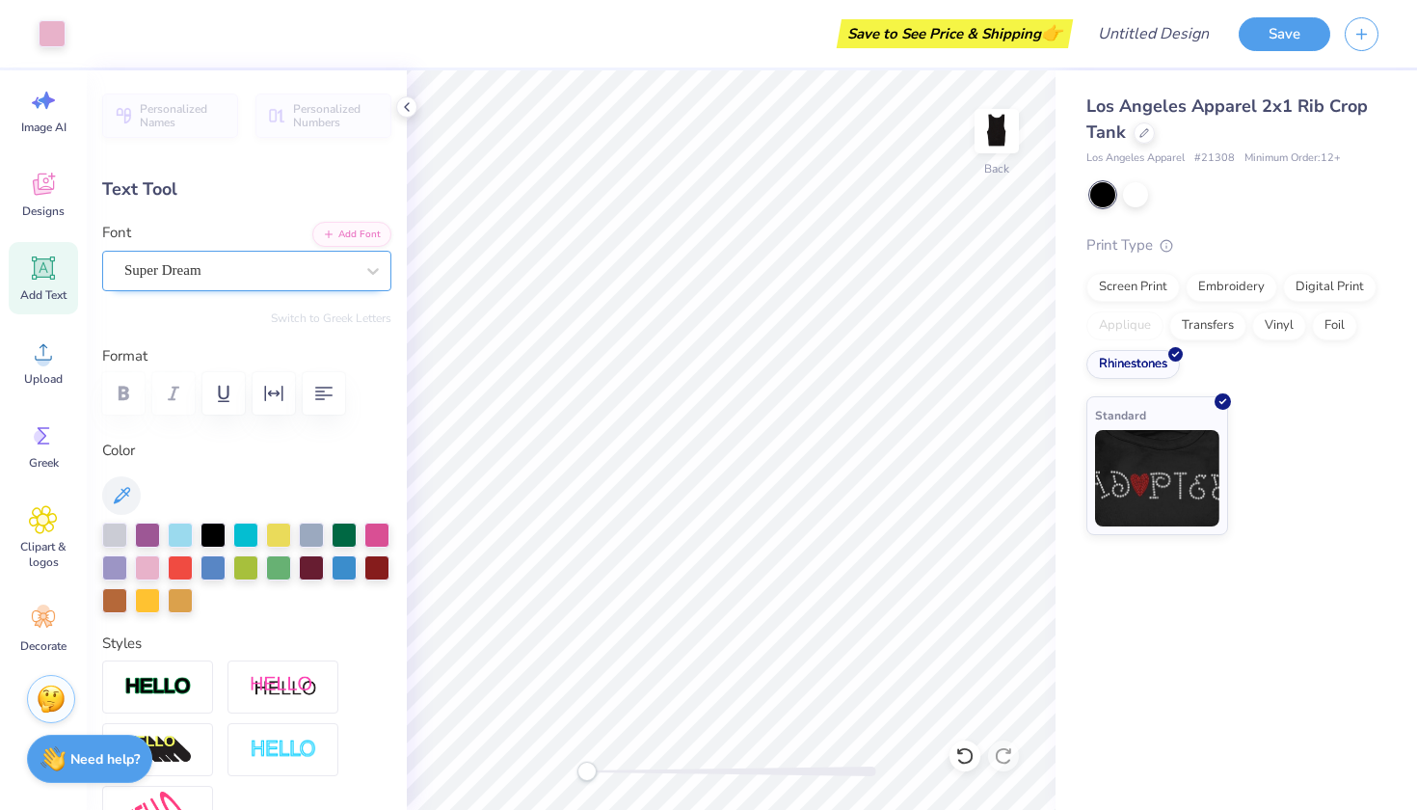
scroll to position [0, 0]
click at [344, 282] on div at bounding box center [238, 270] width 229 height 26
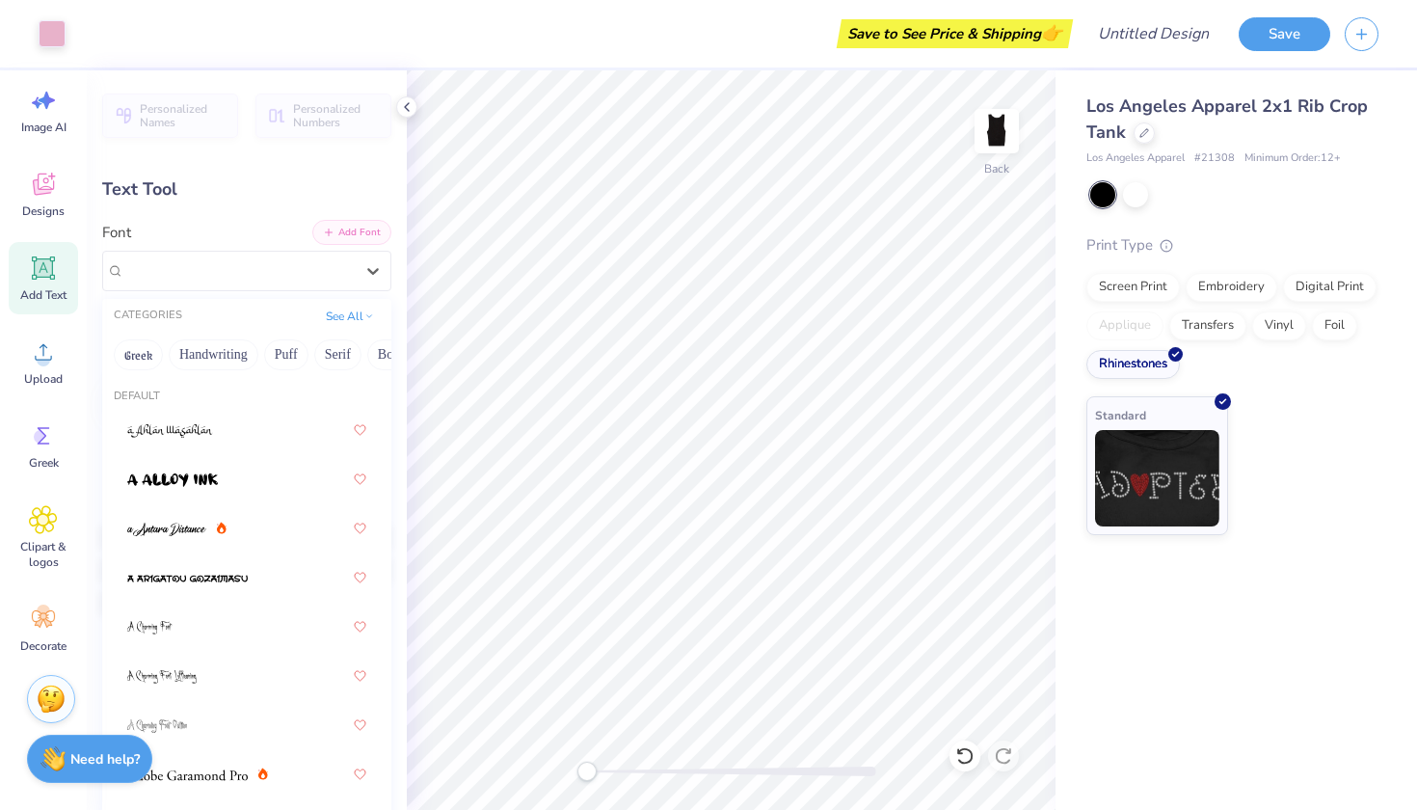
click at [364, 240] on button "Add Font" at bounding box center [351, 232] width 79 height 25
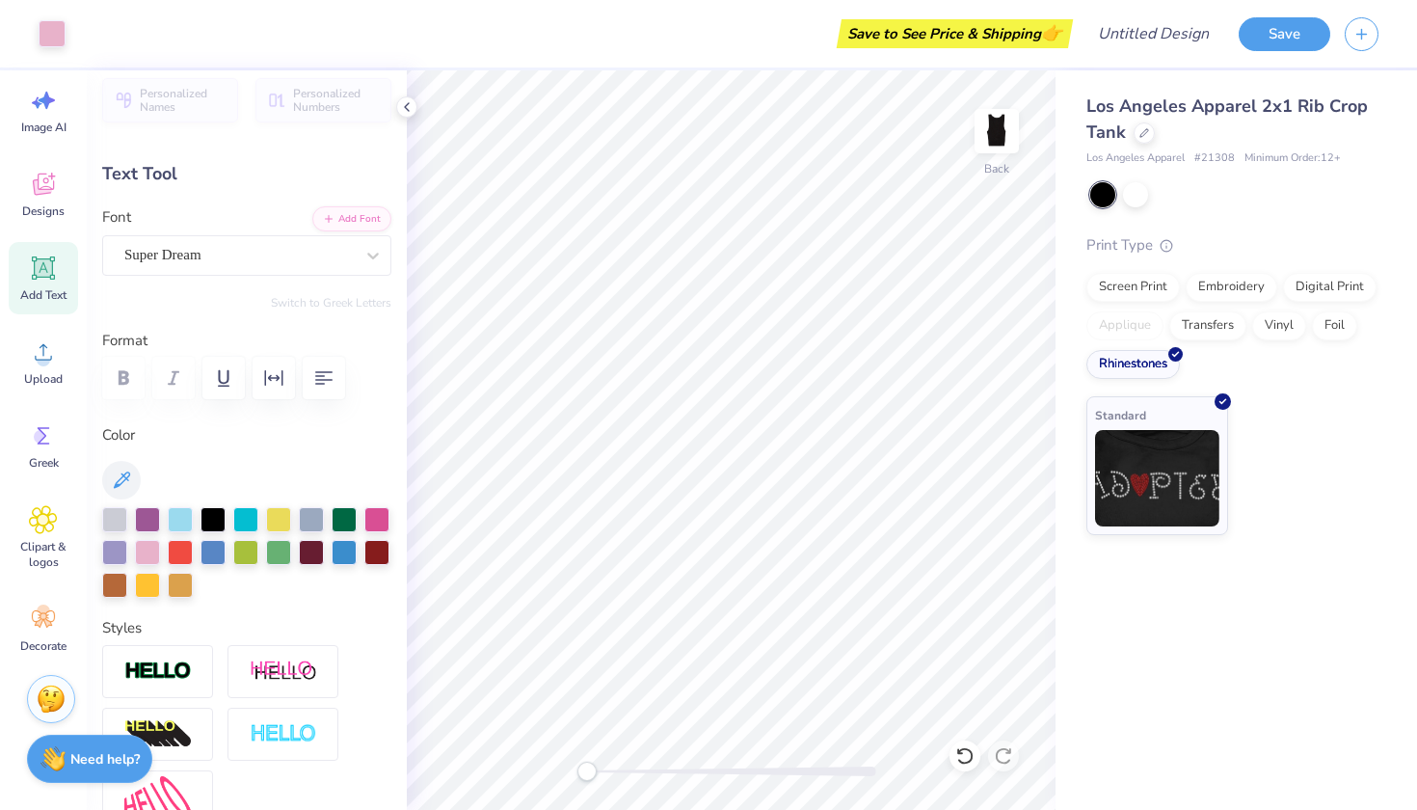
scroll to position [15, 0]
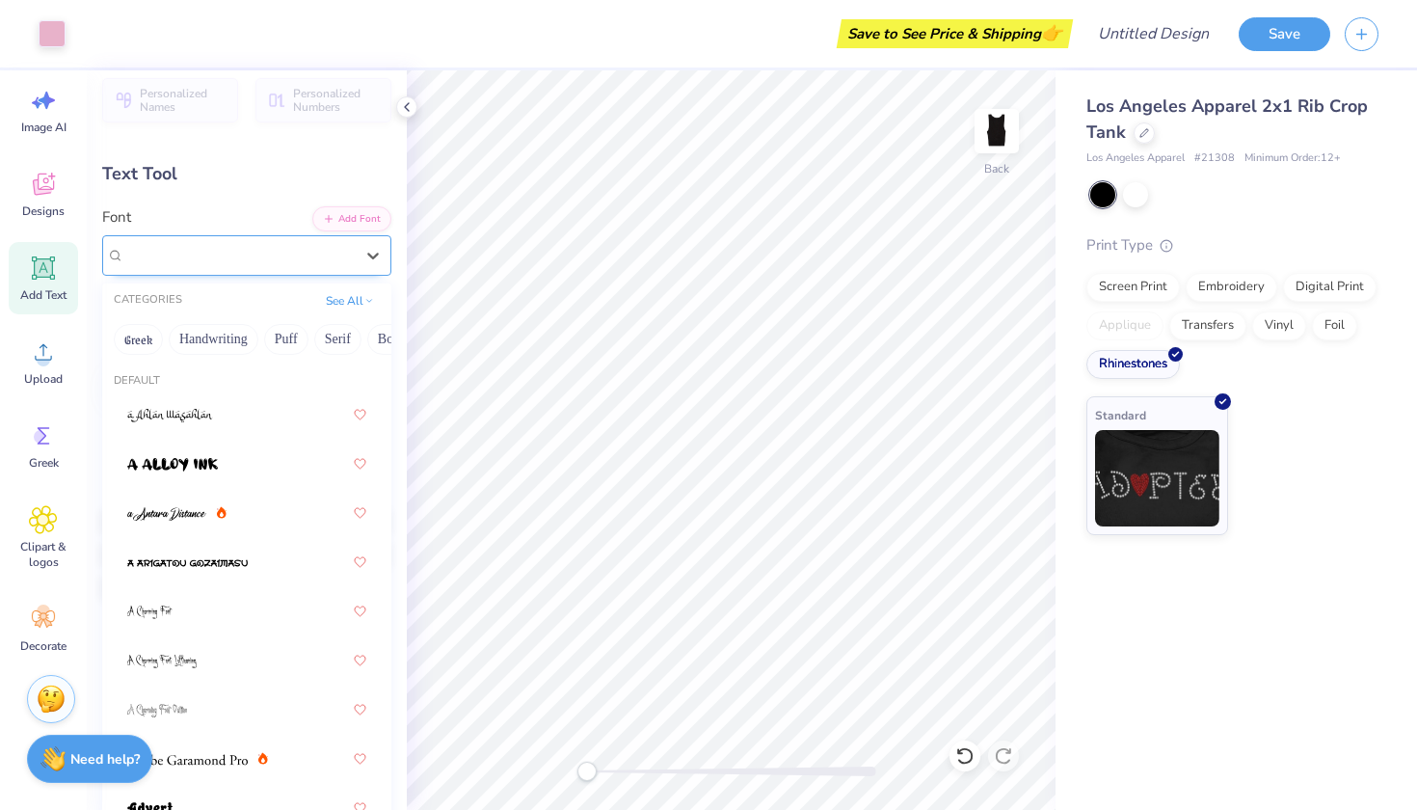
click at [342, 253] on div "Super Dream" at bounding box center [238, 255] width 233 height 30
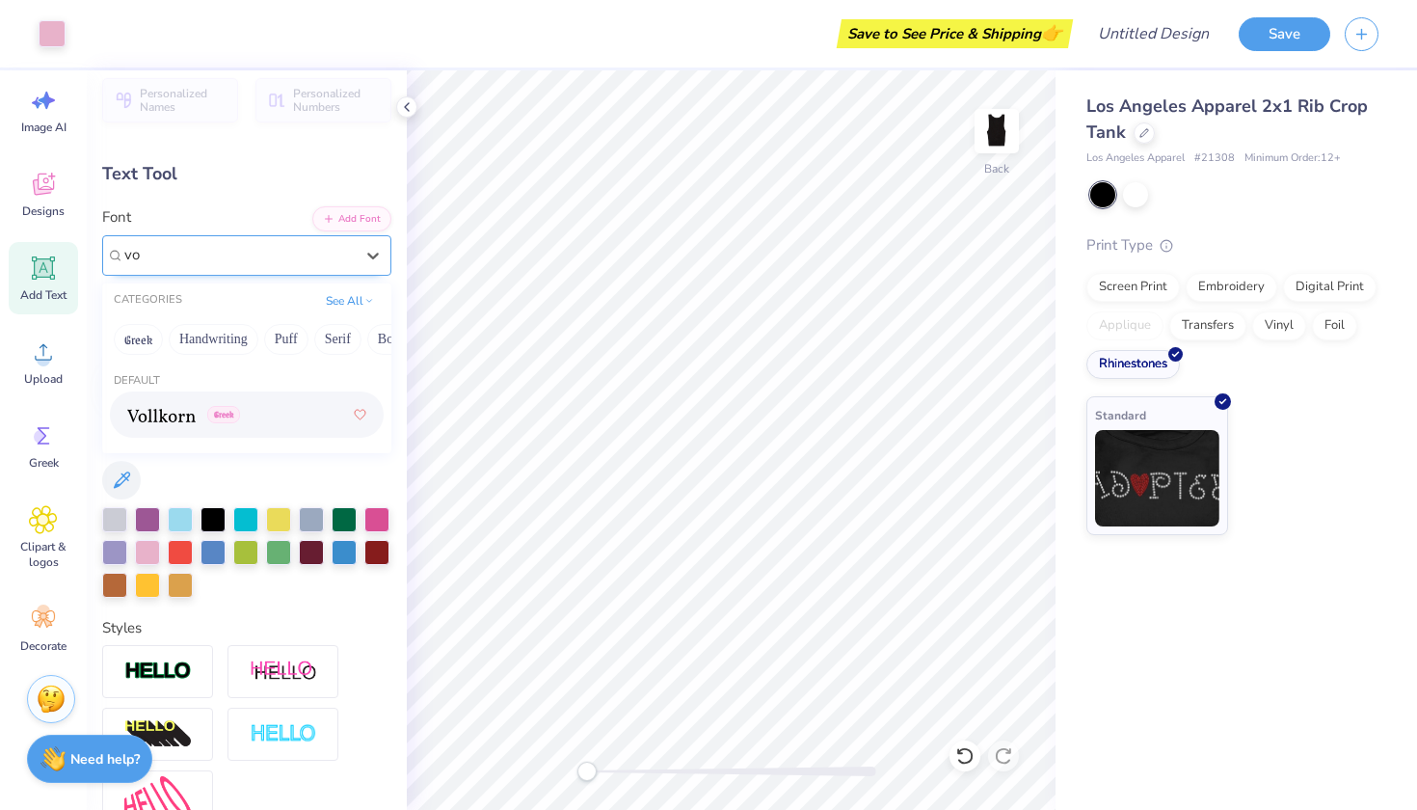
type input "v"
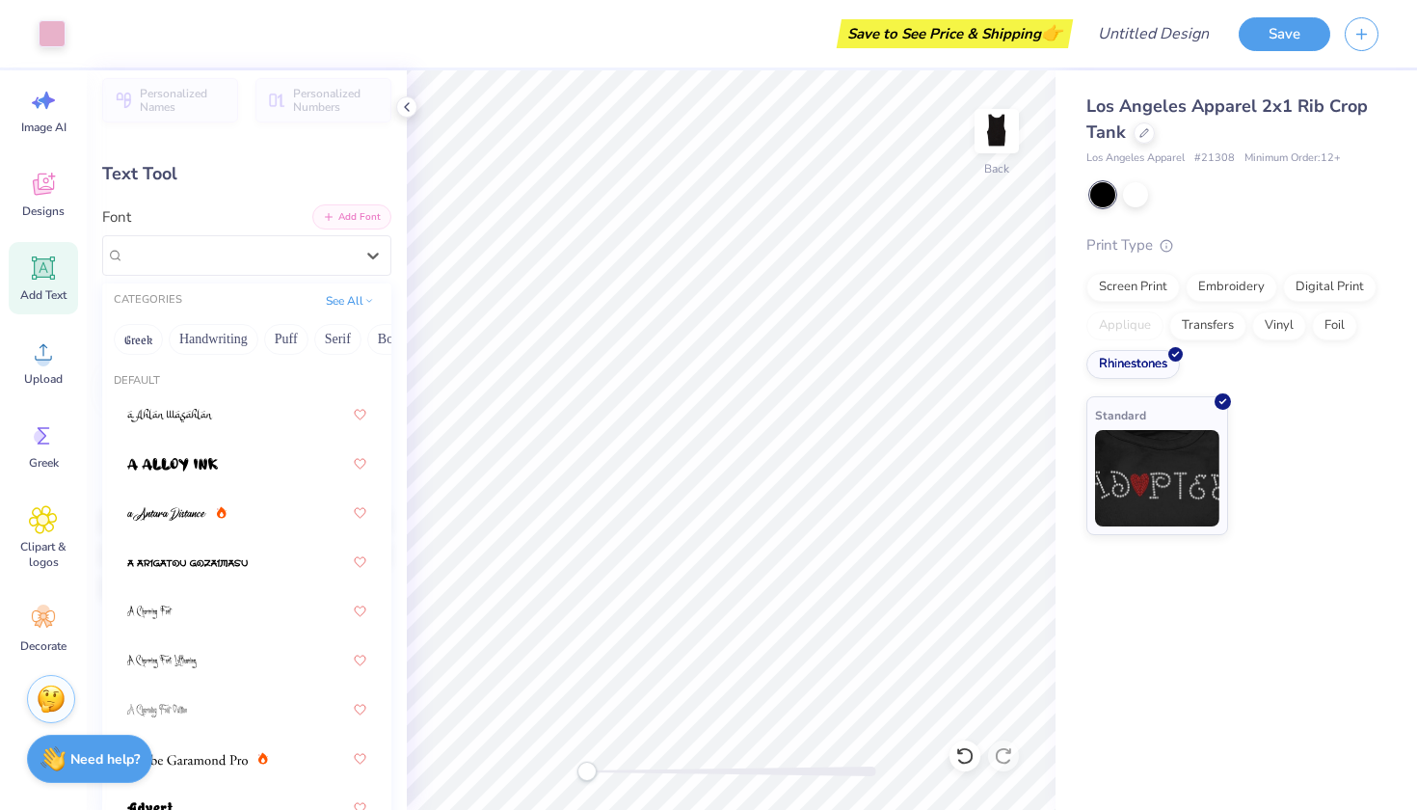
click at [355, 224] on button "Add Font" at bounding box center [351, 216] width 79 height 25
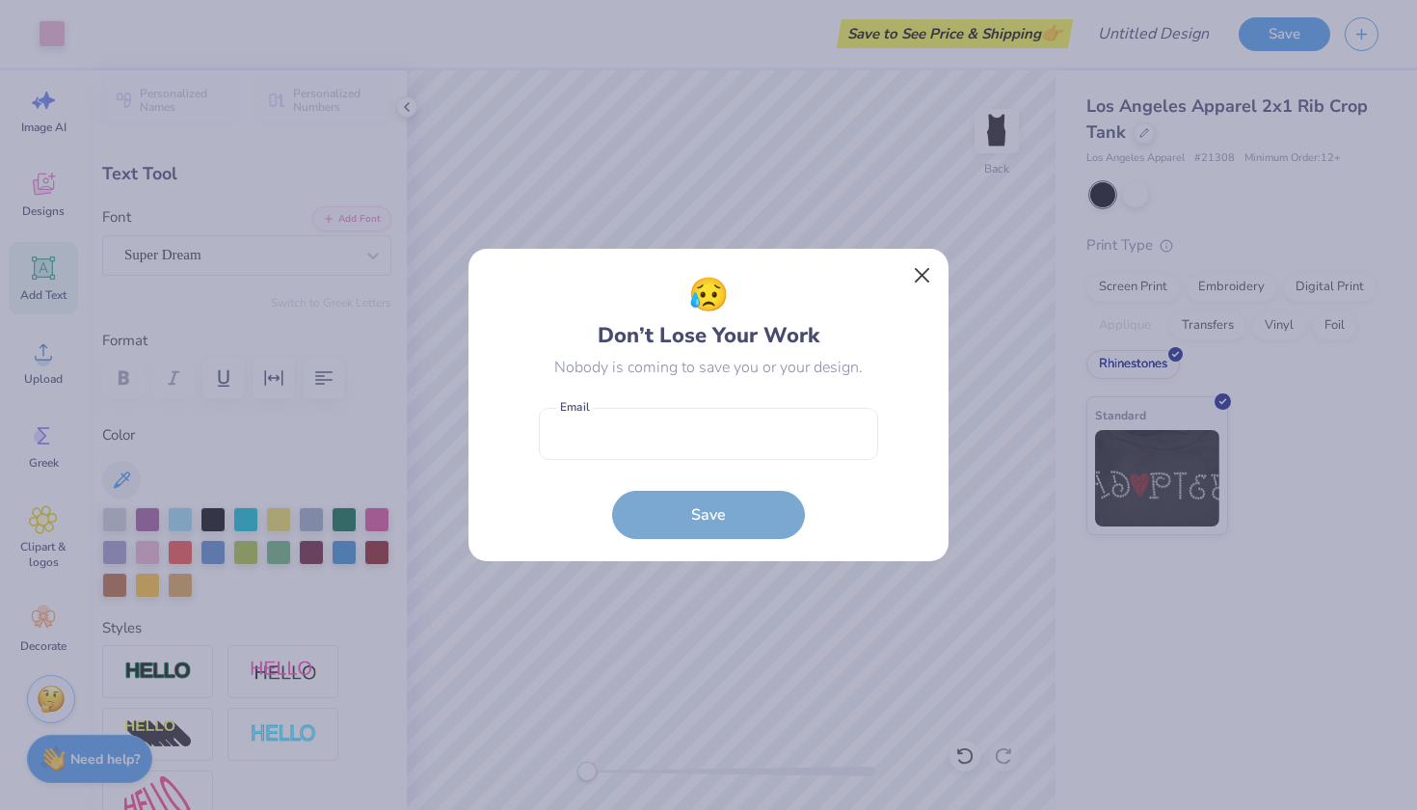
click at [929, 281] on button "Close" at bounding box center [922, 275] width 37 height 37
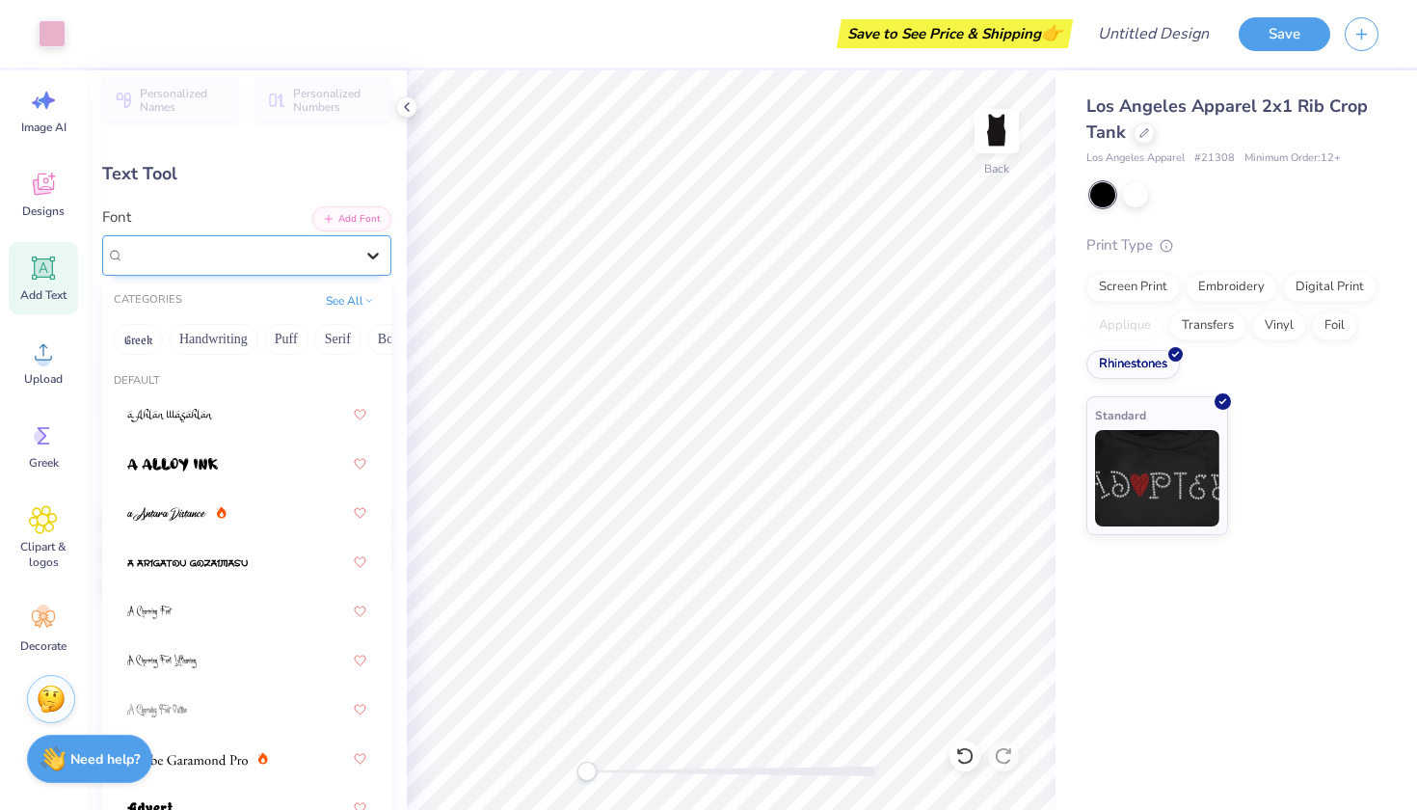
click at [356, 255] on div at bounding box center [373, 255] width 35 height 35
click at [360, 347] on button "Others" at bounding box center [358, 339] width 57 height 31
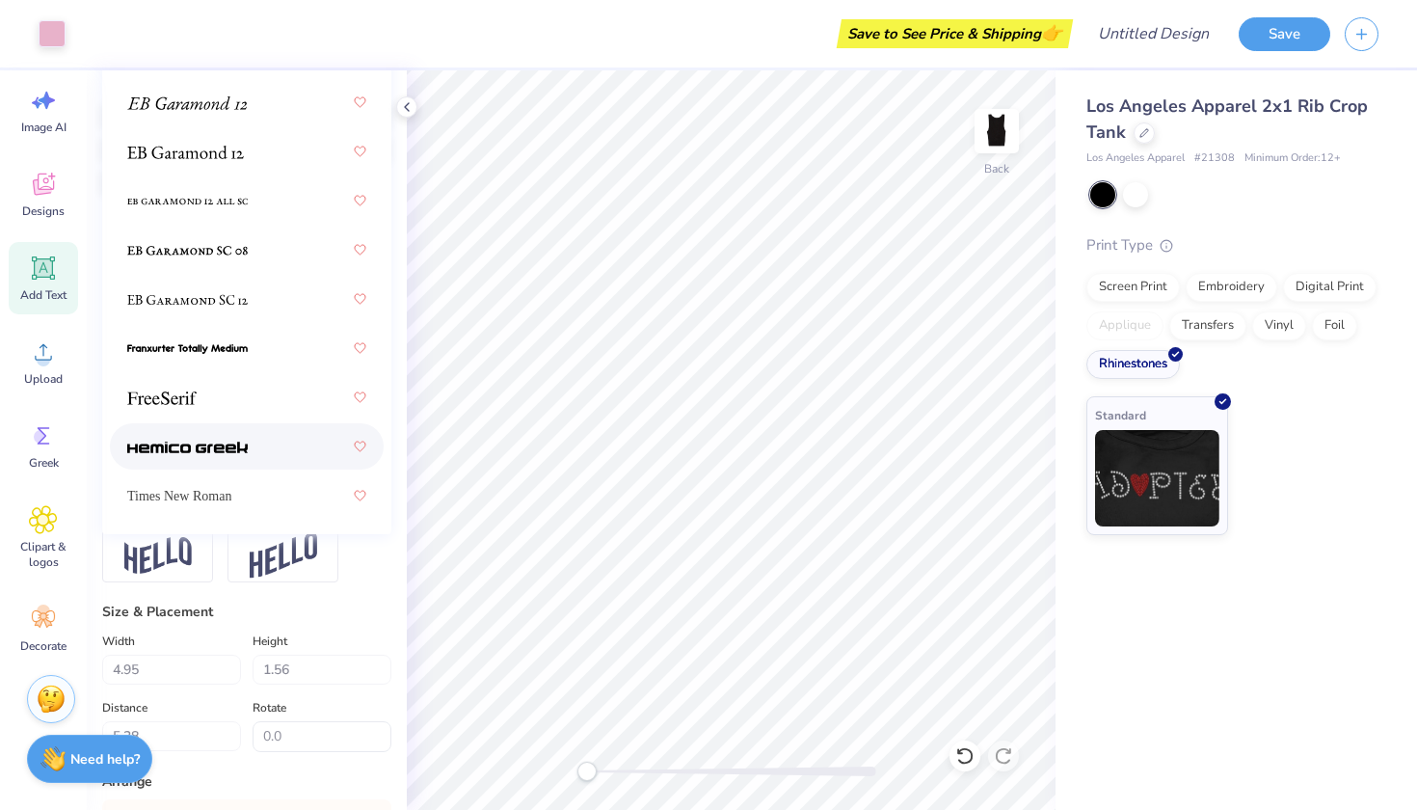
scroll to position [483, 0]
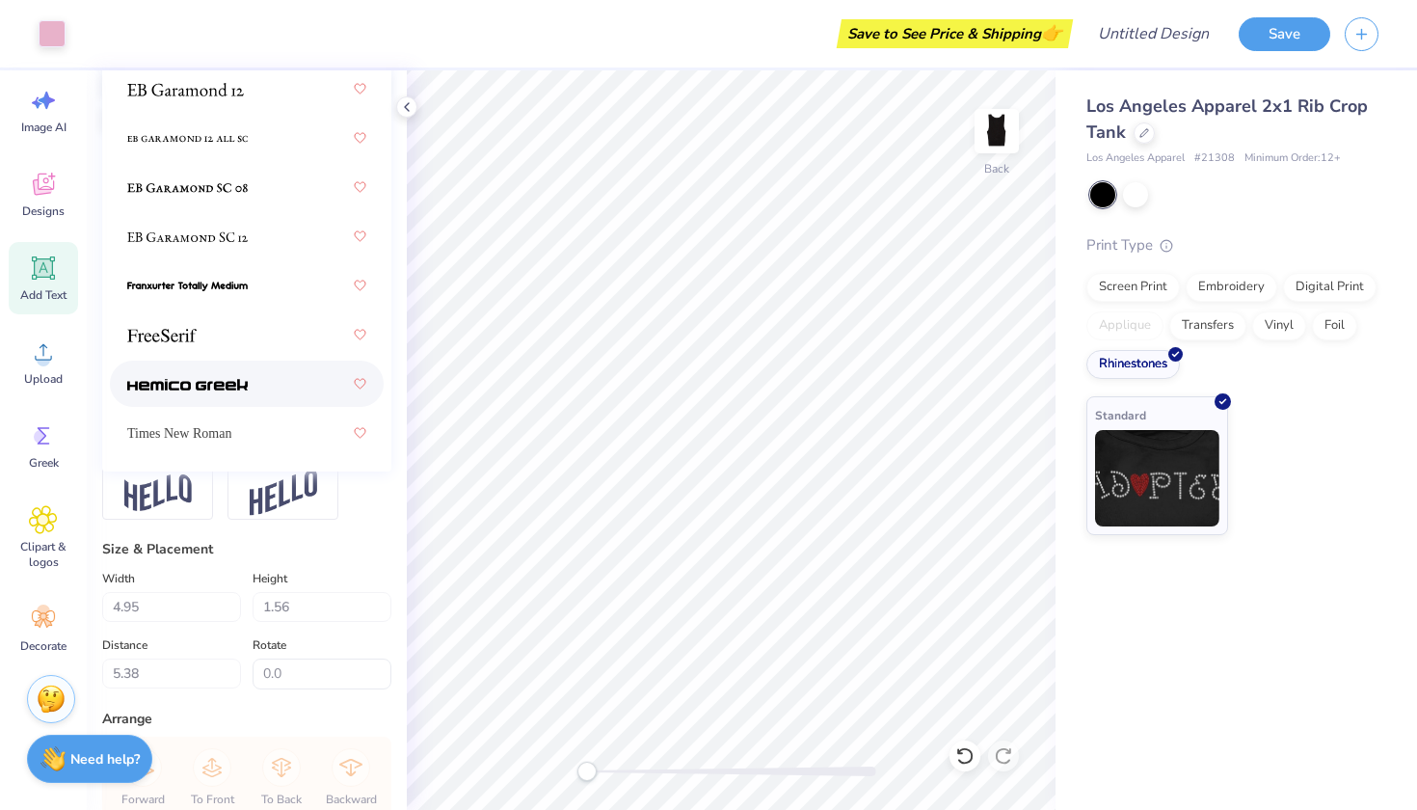
click at [335, 551] on div "Size & Placement" at bounding box center [246, 549] width 289 height 20
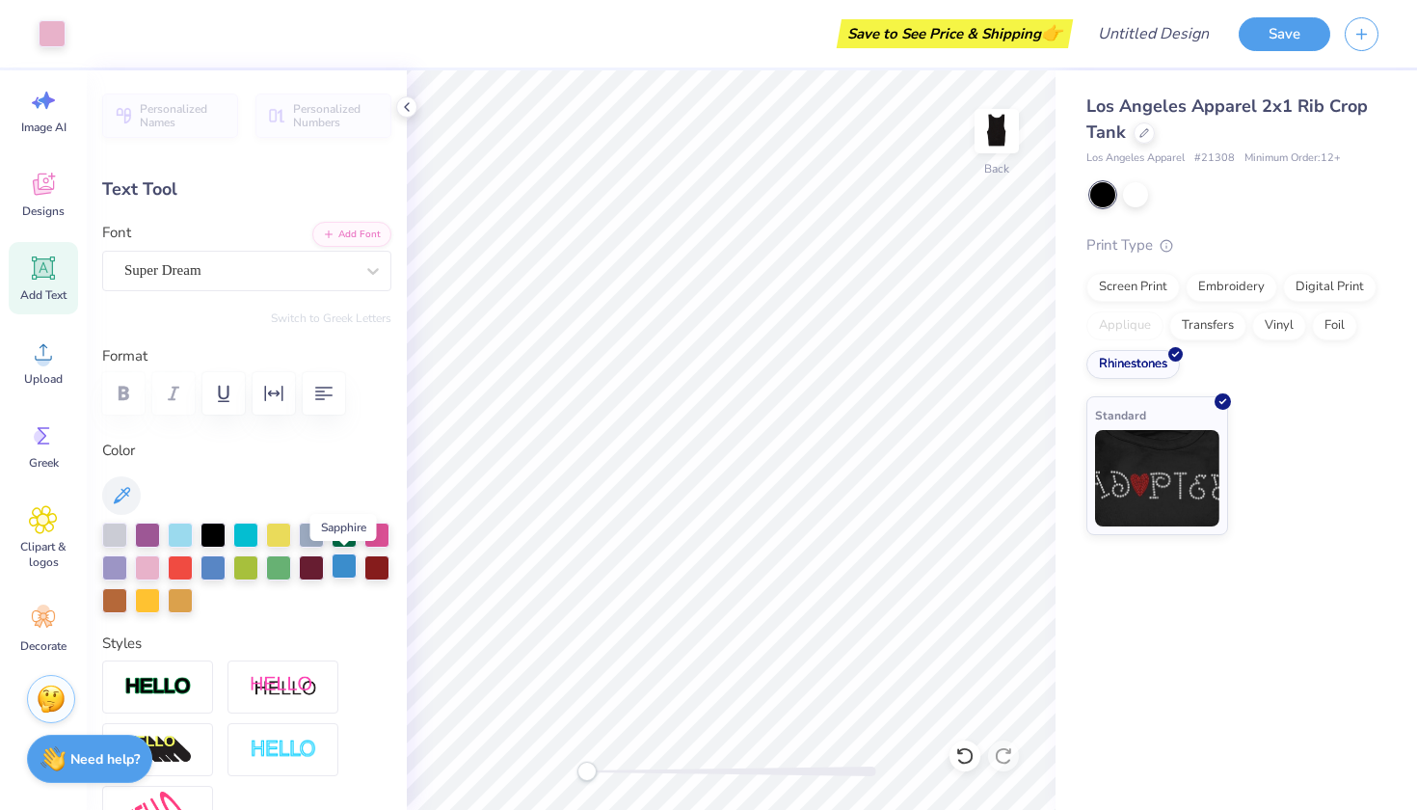
scroll to position [0, 0]
click at [1156, 455] on img at bounding box center [1157, 475] width 124 height 96
click at [353, 223] on button "Add Font" at bounding box center [351, 232] width 79 height 25
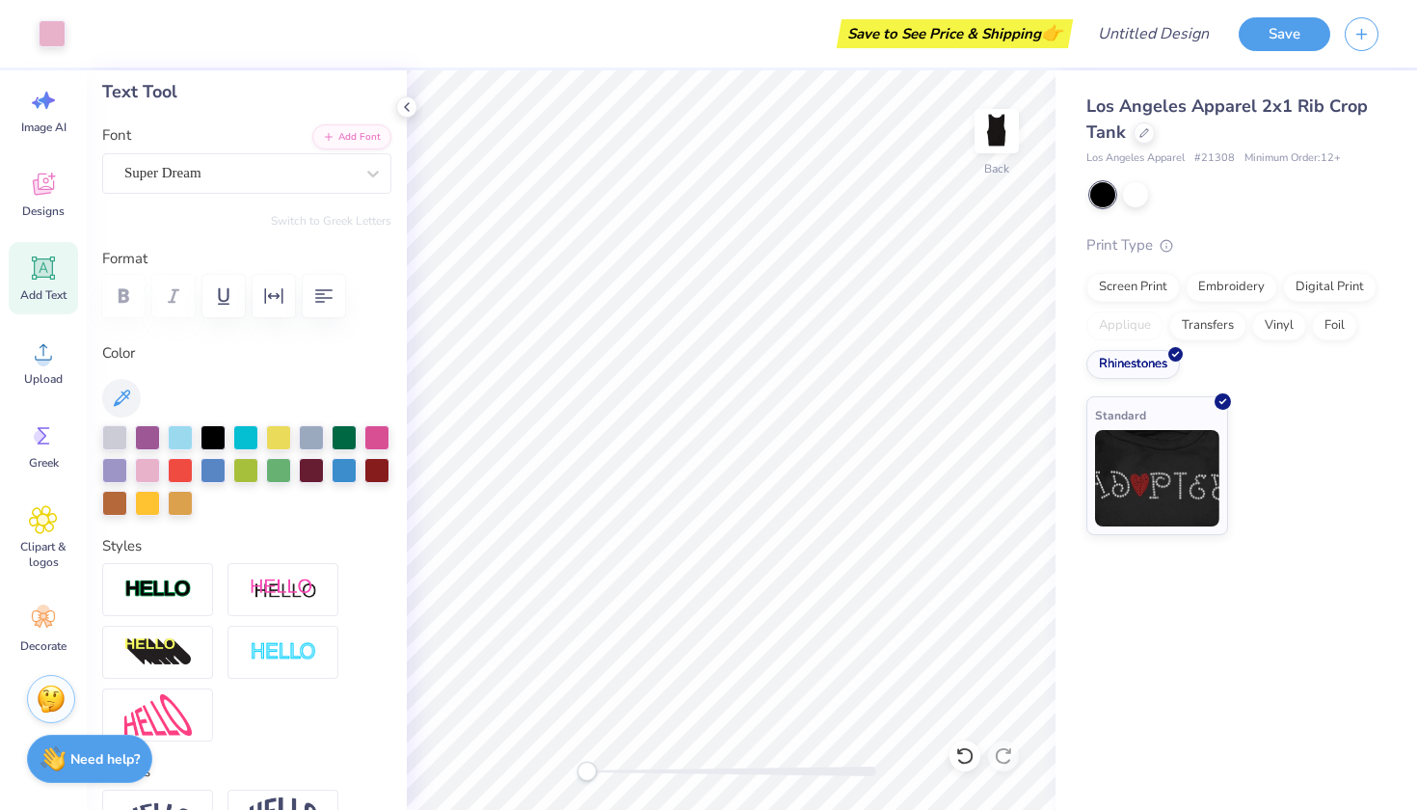
scroll to position [104, 0]
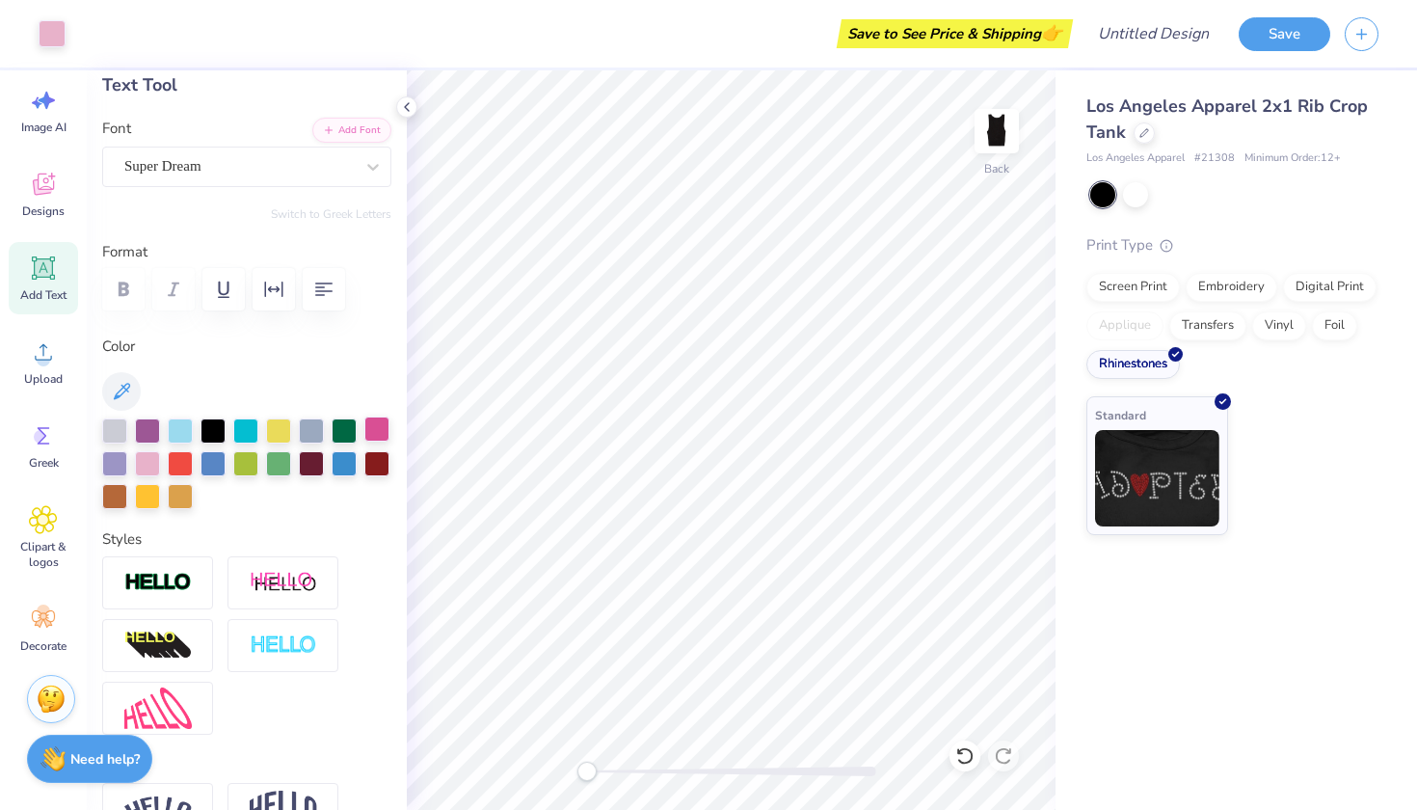
click at [382, 428] on div at bounding box center [376, 429] width 25 height 25
click at [148, 458] on div at bounding box center [147, 461] width 25 height 25
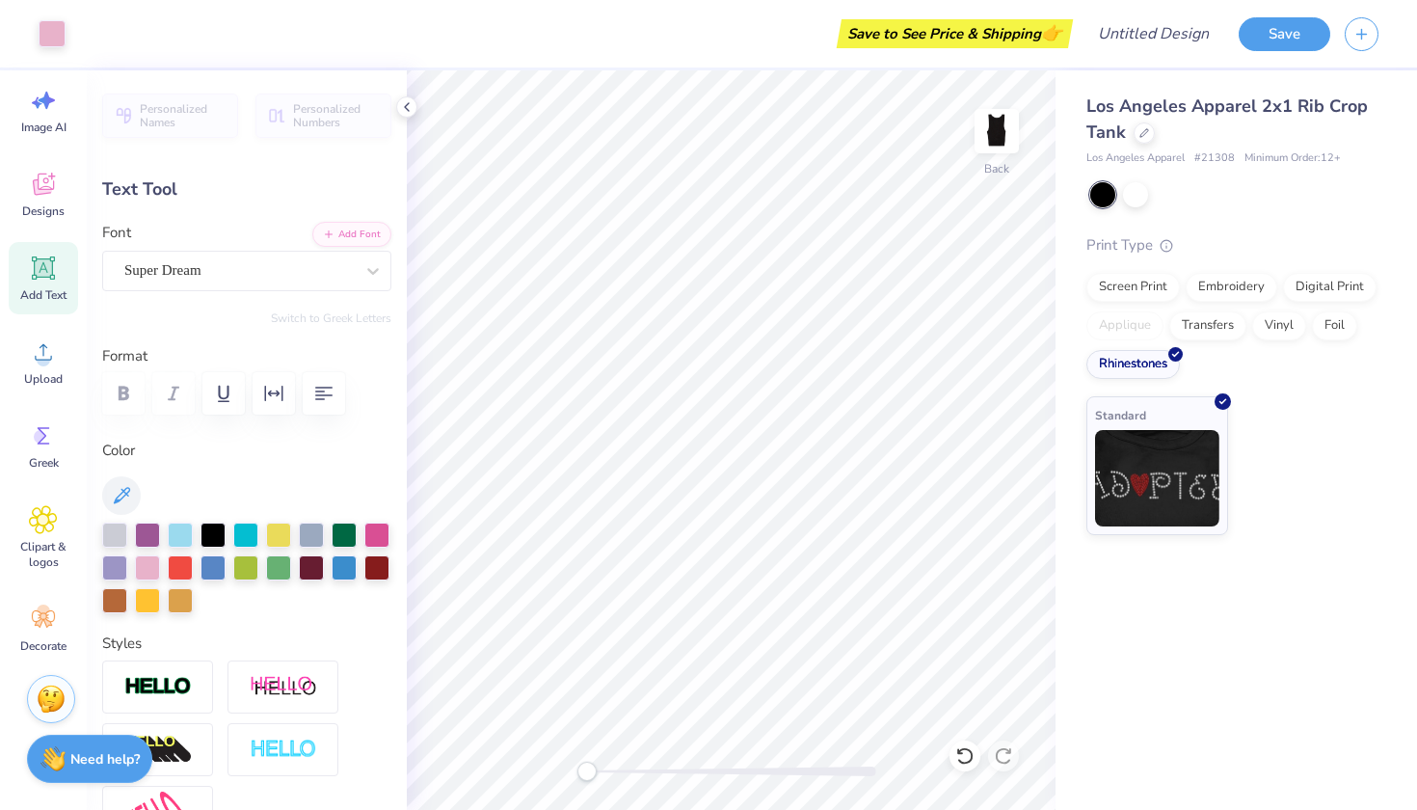
scroll to position [0, 0]
click at [363, 230] on button "Add Font" at bounding box center [351, 232] width 79 height 25
type input "2.64"
click at [357, 230] on button "Add Font" at bounding box center [351, 232] width 79 height 25
click at [1141, 194] on div at bounding box center [1135, 192] width 25 height 25
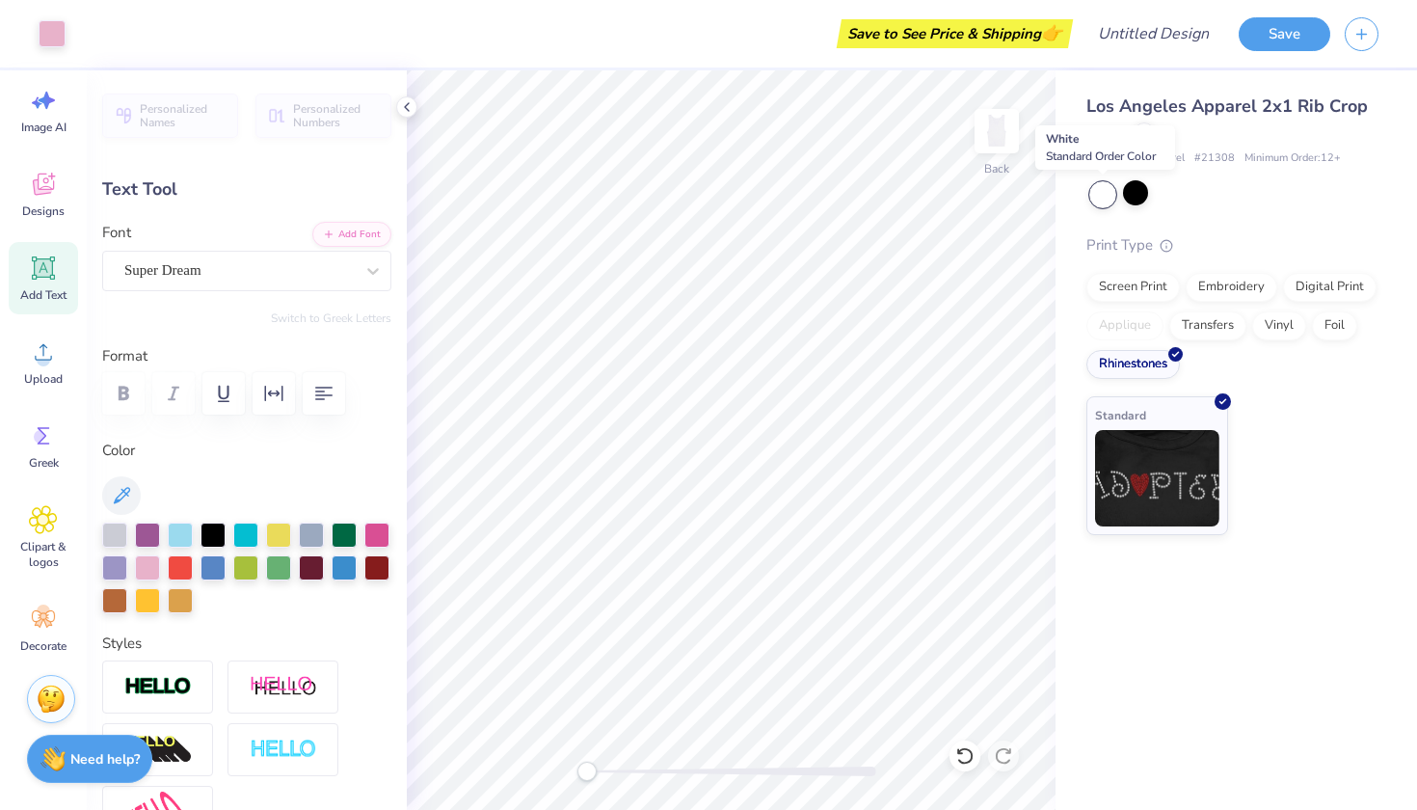
click at [1105, 191] on div at bounding box center [1103, 194] width 25 height 25
click at [1137, 197] on div at bounding box center [1135, 192] width 25 height 25
click at [376, 235] on button "Add Font" at bounding box center [351, 232] width 79 height 25
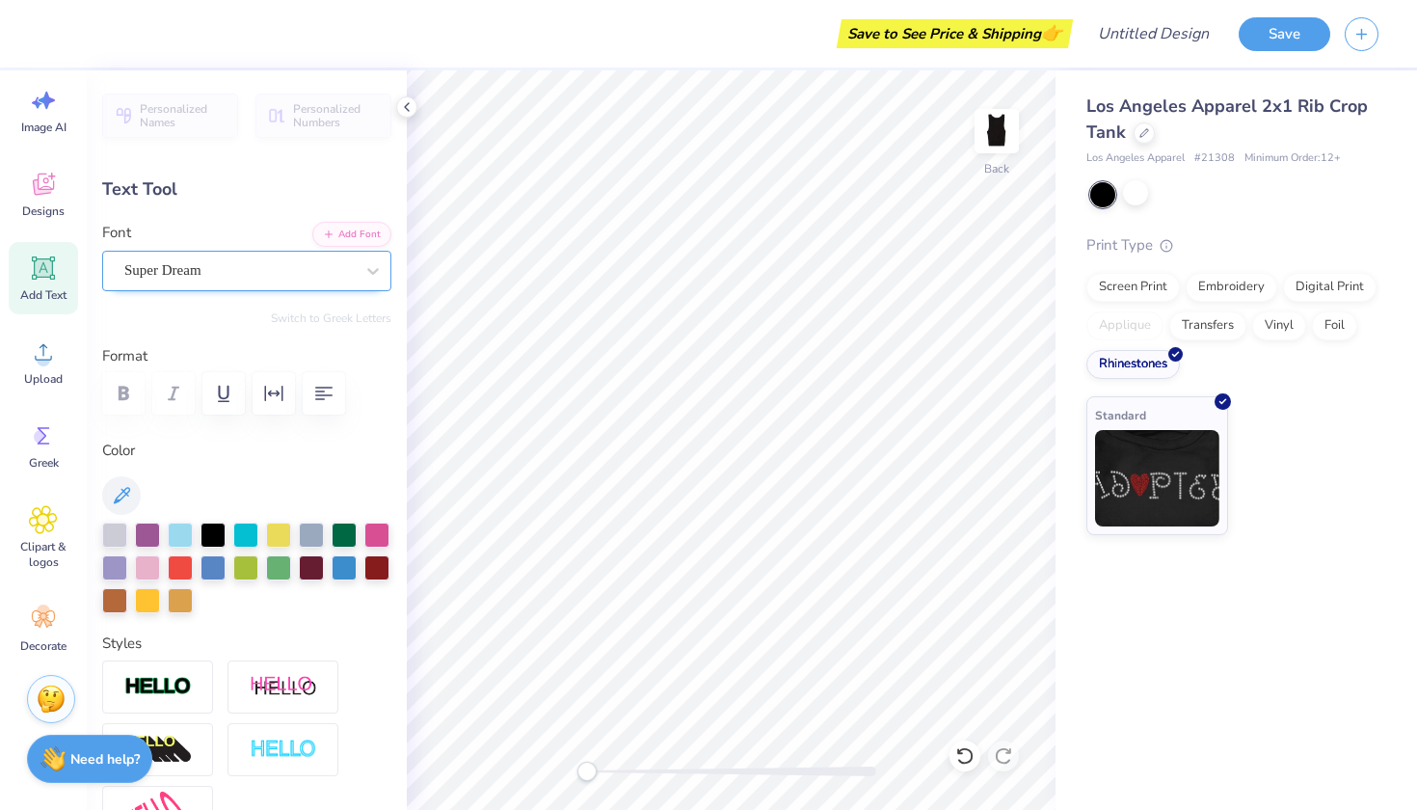
click at [202, 274] on span "Super Dream" at bounding box center [162, 270] width 77 height 22
click at [371, 262] on icon at bounding box center [373, 270] width 19 height 19
click at [359, 223] on button "Add Font" at bounding box center [351, 232] width 79 height 25
click at [49, 513] on icon at bounding box center [43, 519] width 27 height 27
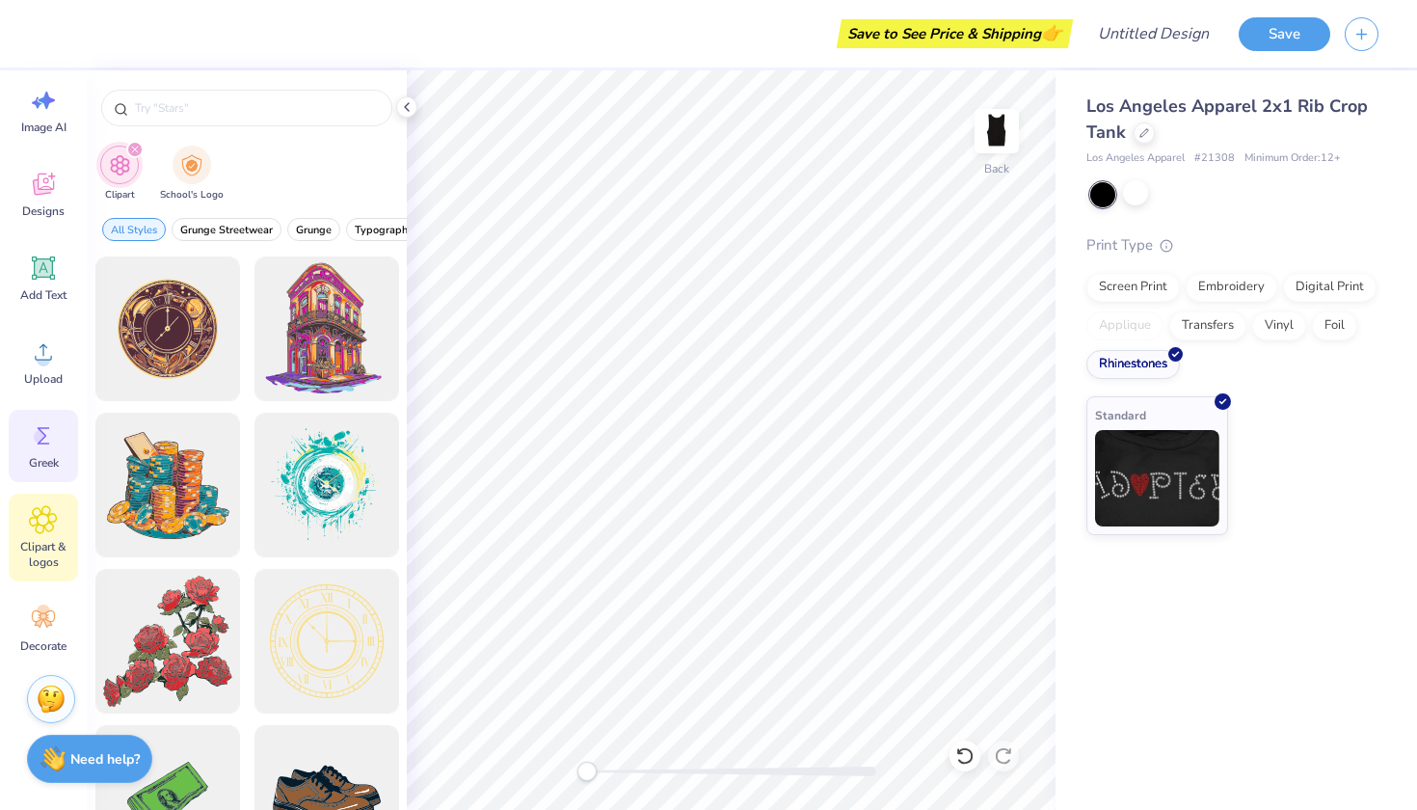
click at [48, 445] on icon at bounding box center [43, 435] width 29 height 29
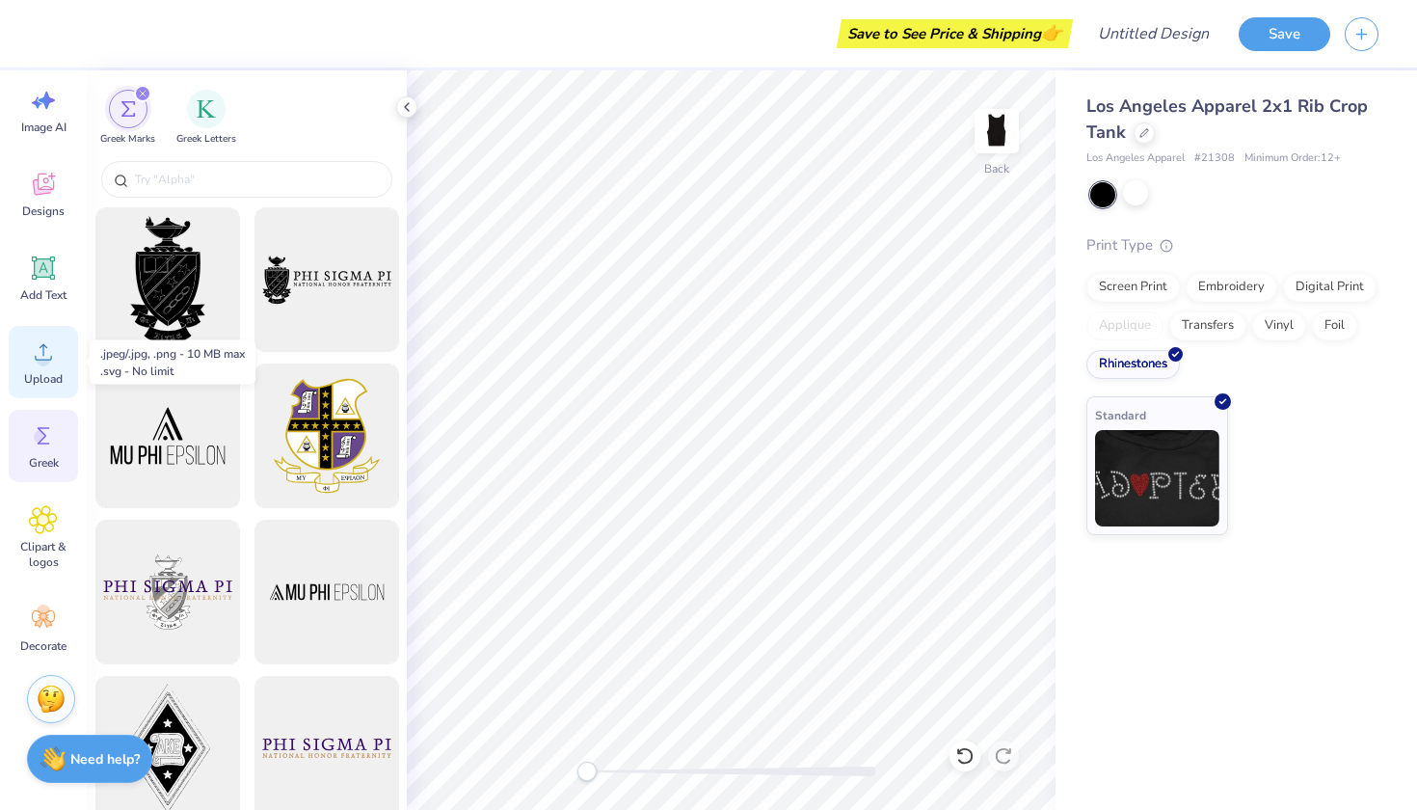
click at [51, 376] on span "Upload" at bounding box center [43, 378] width 39 height 15
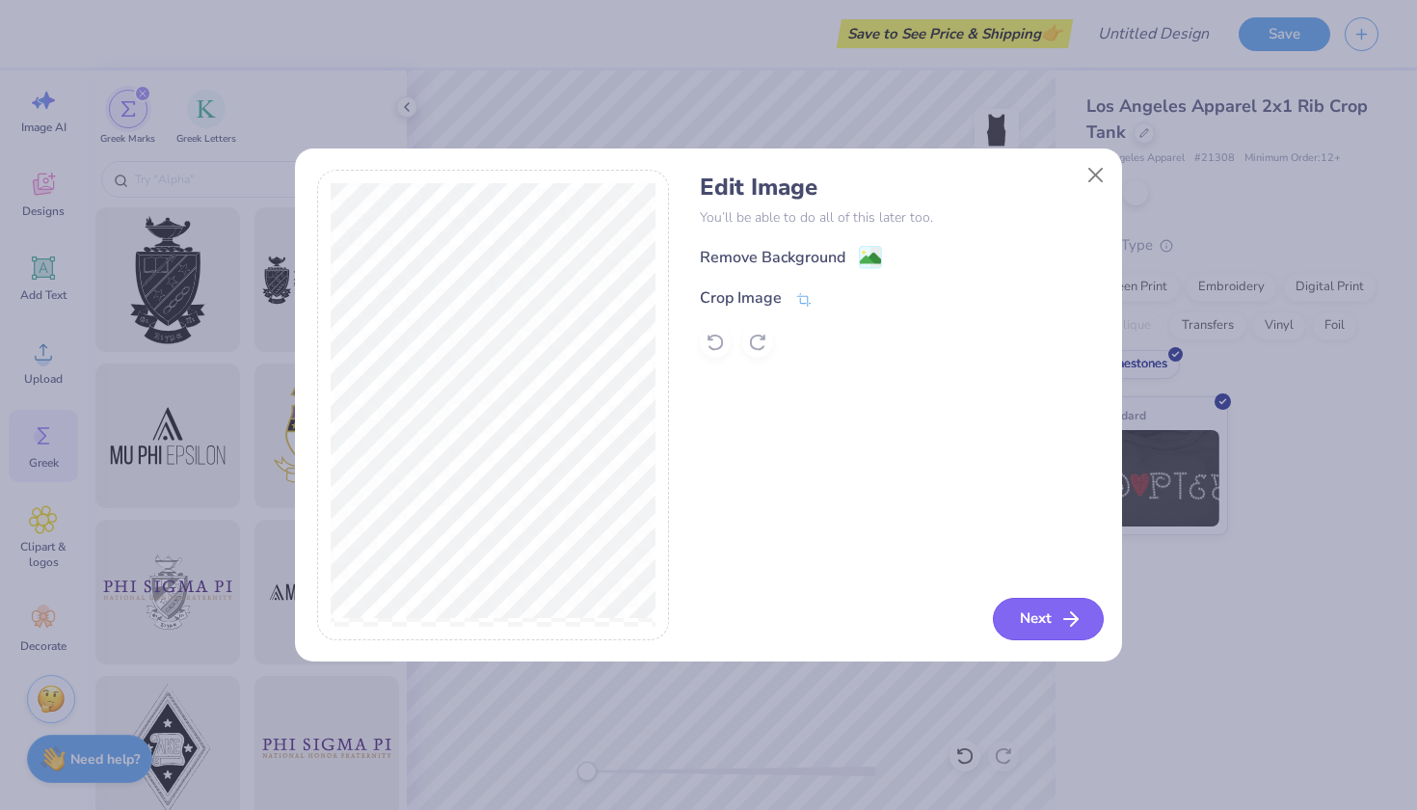
click at [1039, 616] on button "Next" at bounding box center [1048, 619] width 111 height 42
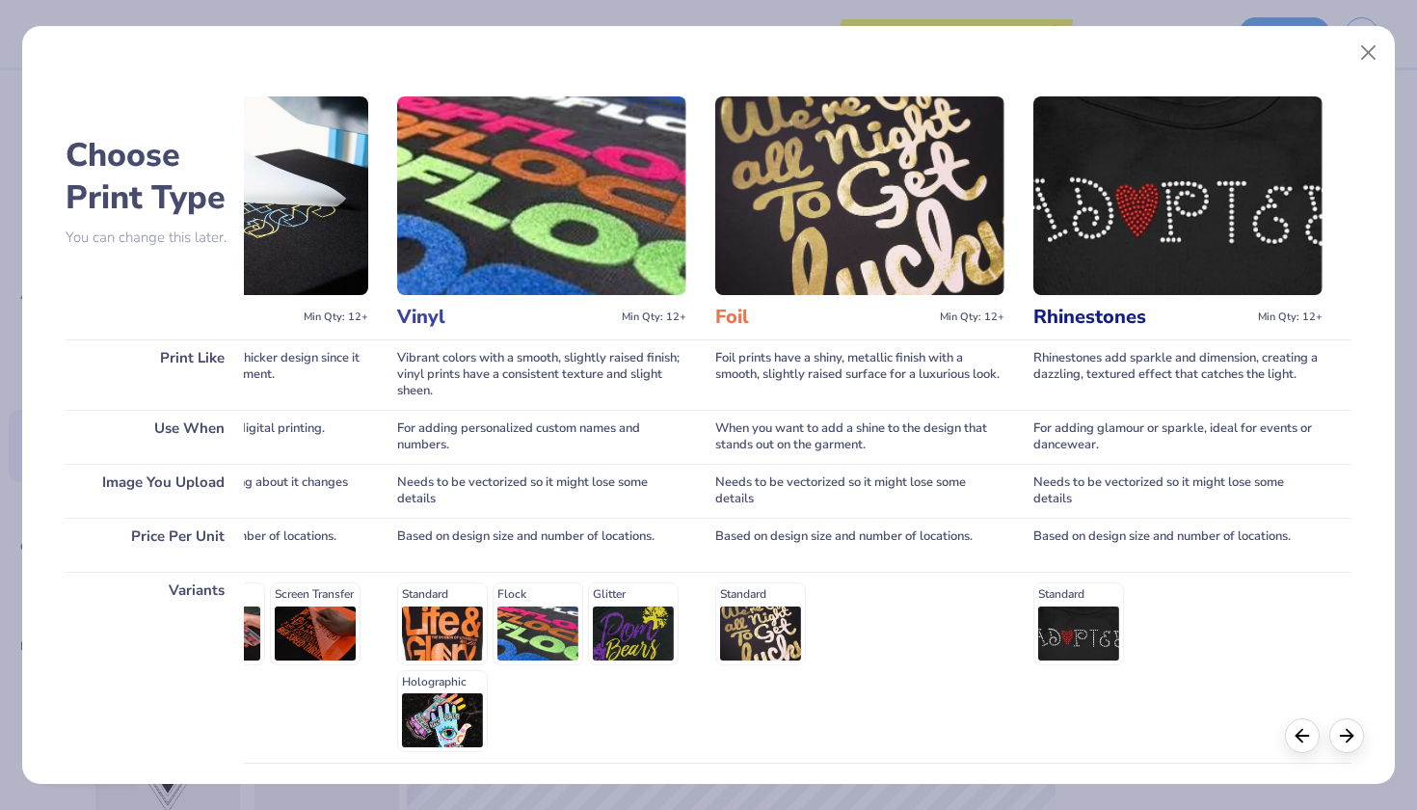
scroll to position [0, 1467]
click at [1265, 174] on img at bounding box center [1178, 195] width 289 height 199
click at [1246, 245] on img at bounding box center [1178, 195] width 289 height 199
click at [1262, 414] on div "For adding glamour or sparkle, ideal for events or dancewear." at bounding box center [1178, 437] width 289 height 54
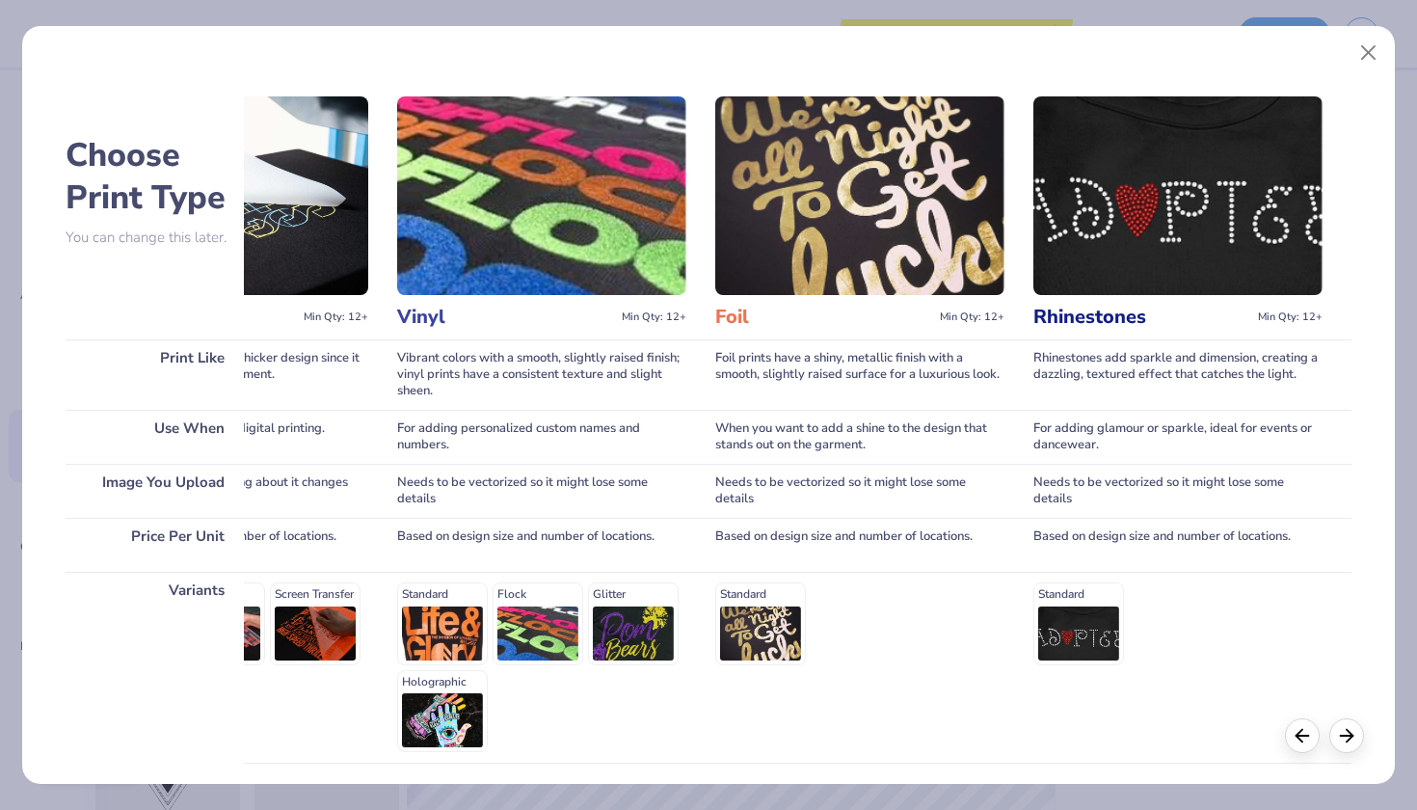
click at [1144, 237] on img at bounding box center [1178, 195] width 289 height 199
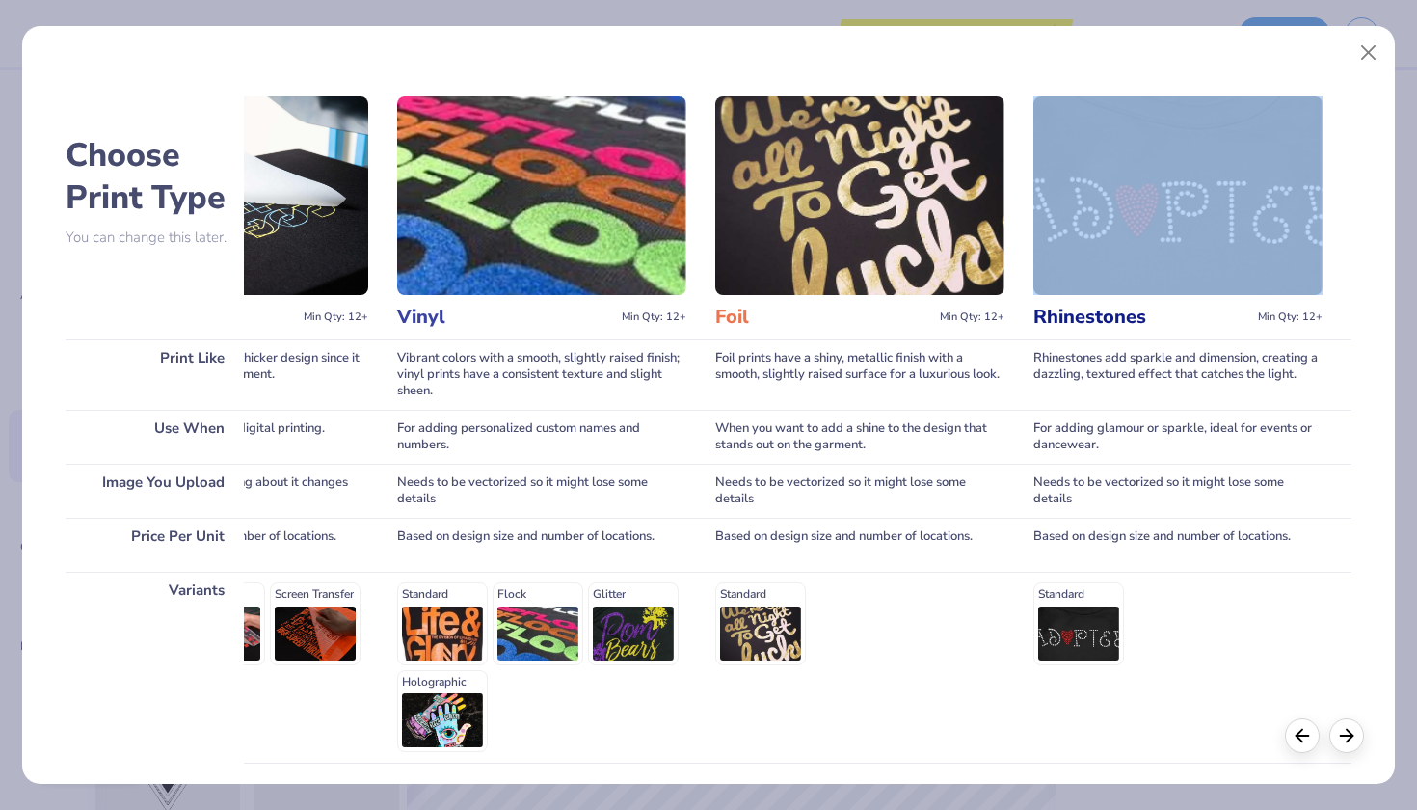
click at [1144, 237] on img at bounding box center [1178, 195] width 289 height 199
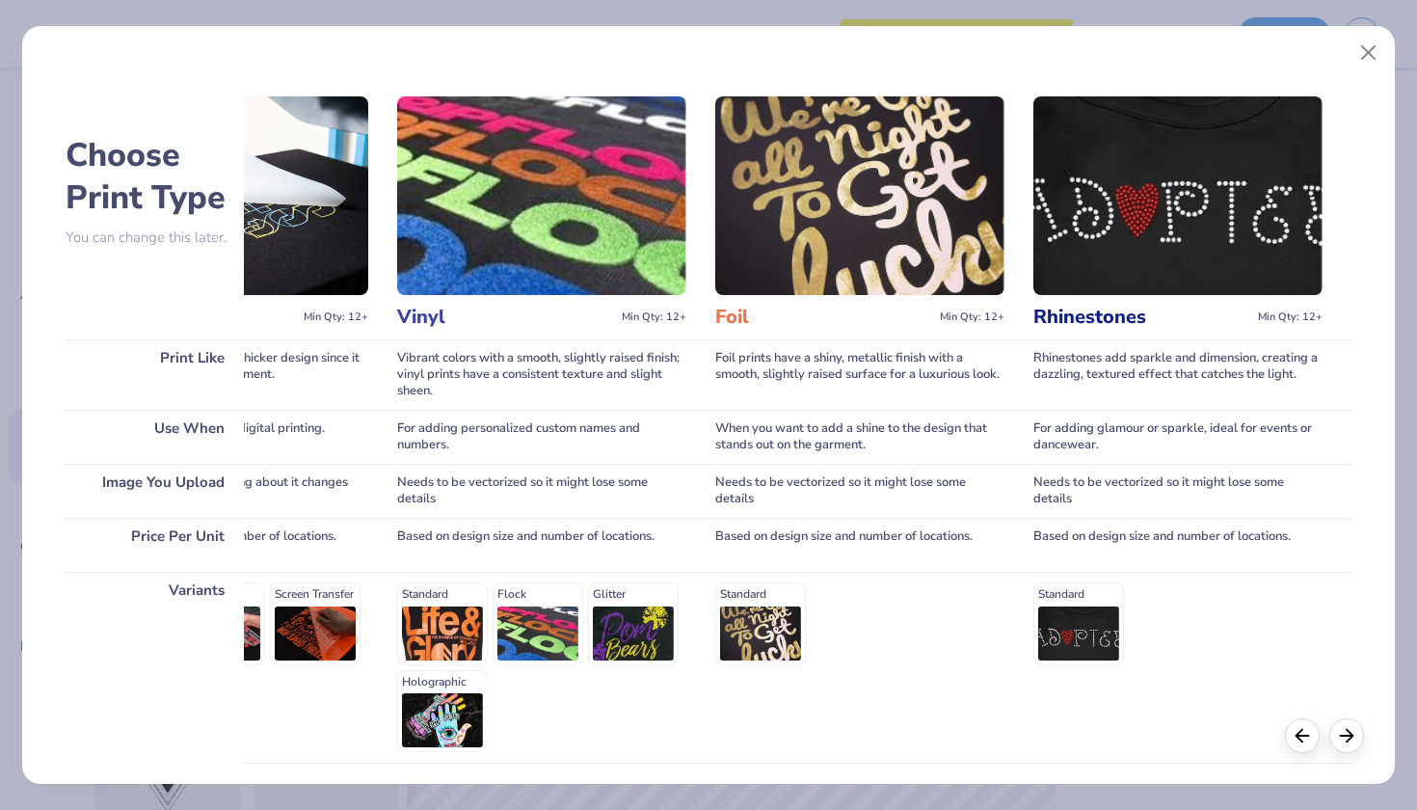
click at [1128, 312] on h3 "Rhinestones" at bounding box center [1142, 317] width 217 height 25
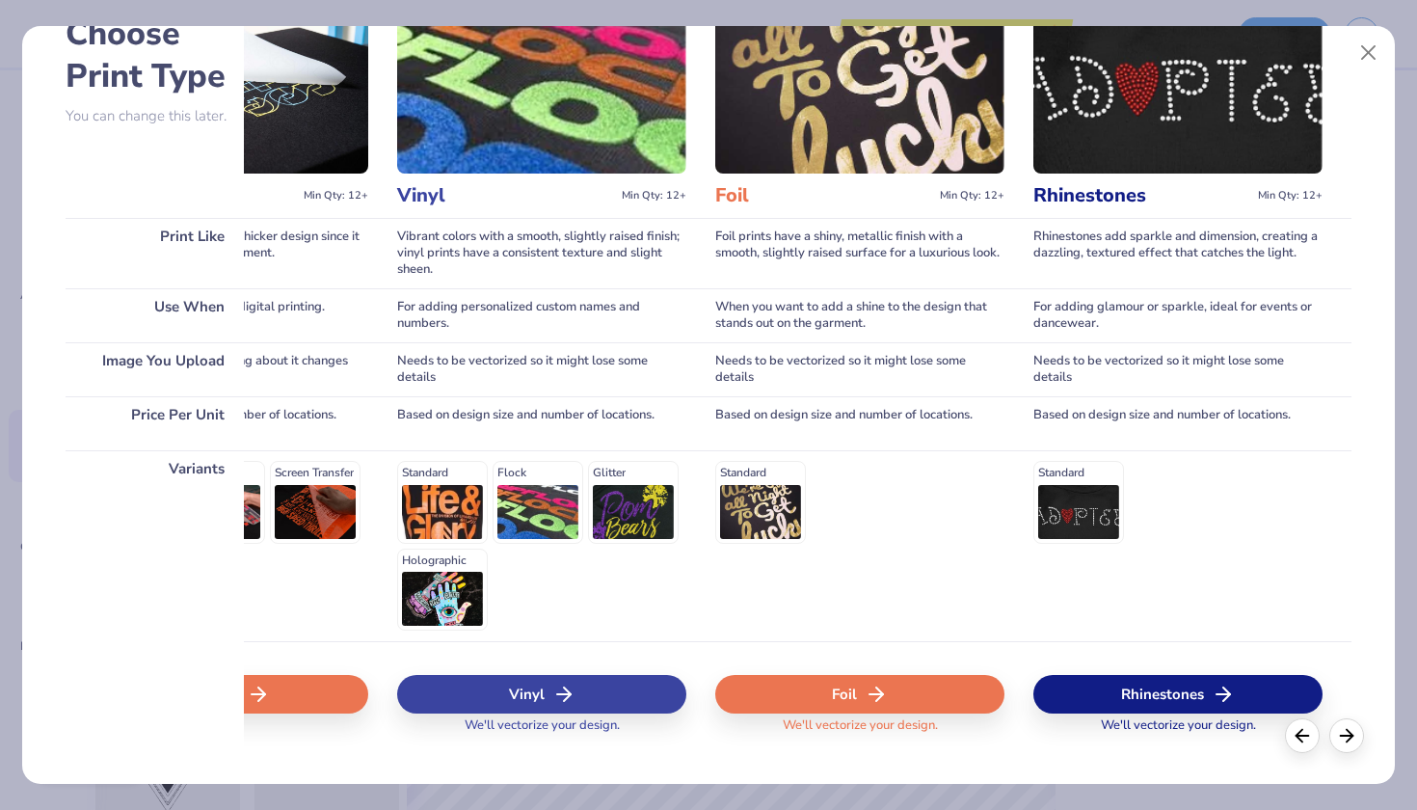
scroll to position [123, 0]
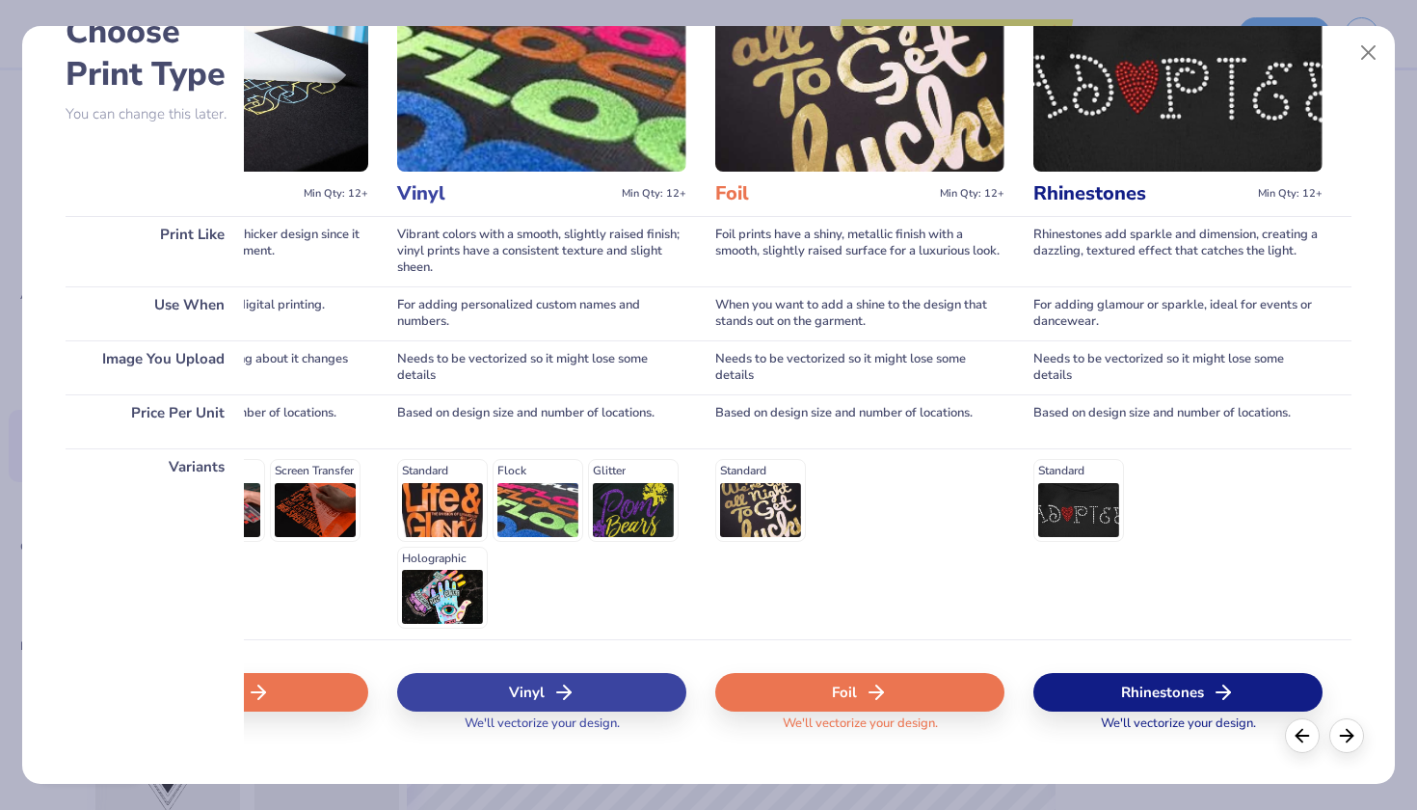
click at [1085, 509] on div "Standard" at bounding box center [1178, 500] width 289 height 82
click at [1078, 508] on div "Standard" at bounding box center [1178, 500] width 289 height 82
click at [1070, 480] on div "Standard" at bounding box center [1178, 500] width 289 height 82
click at [1145, 689] on div "Rhinestones" at bounding box center [1178, 692] width 289 height 39
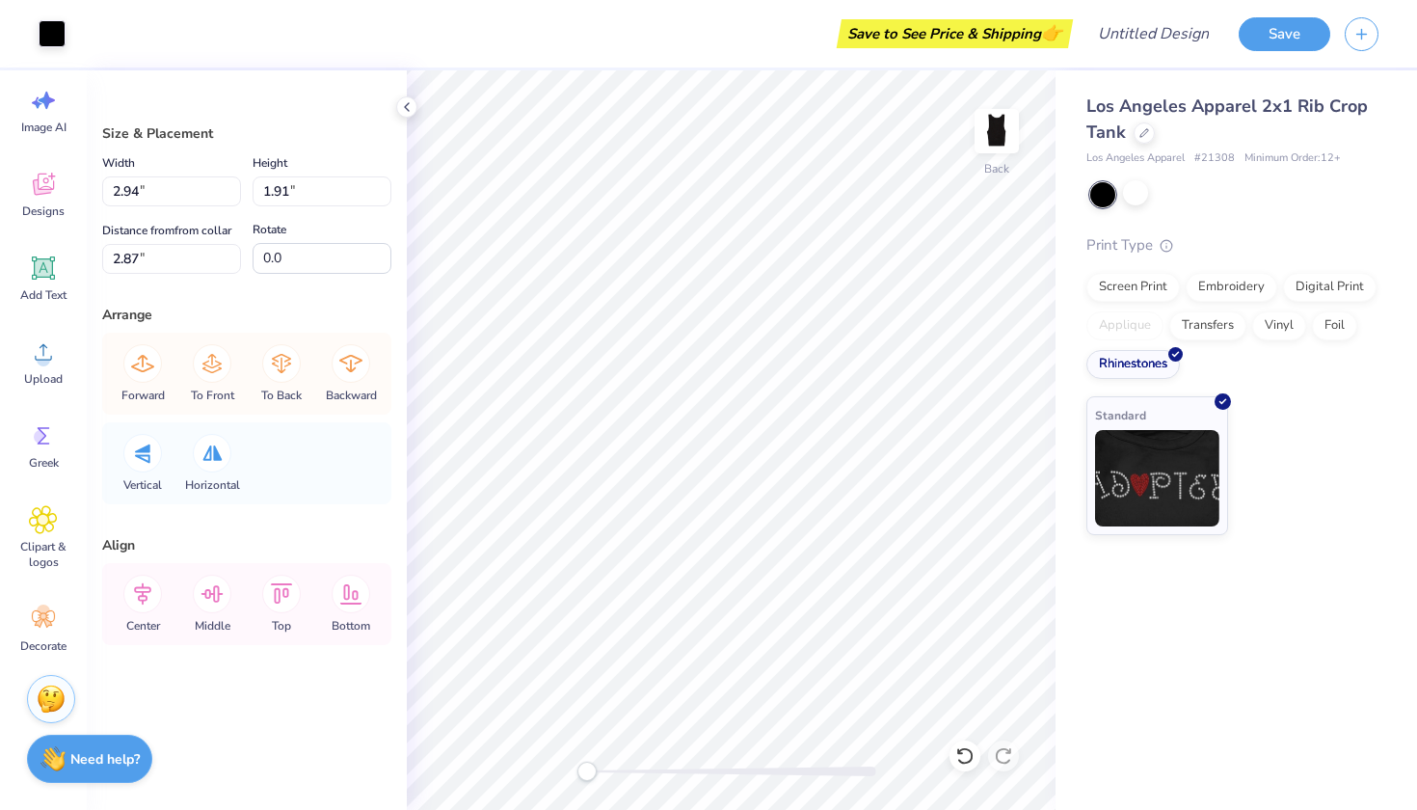
type input "1.61"
type input "1.95"
type input "2.82"
type input "0.95"
type input "1.91"
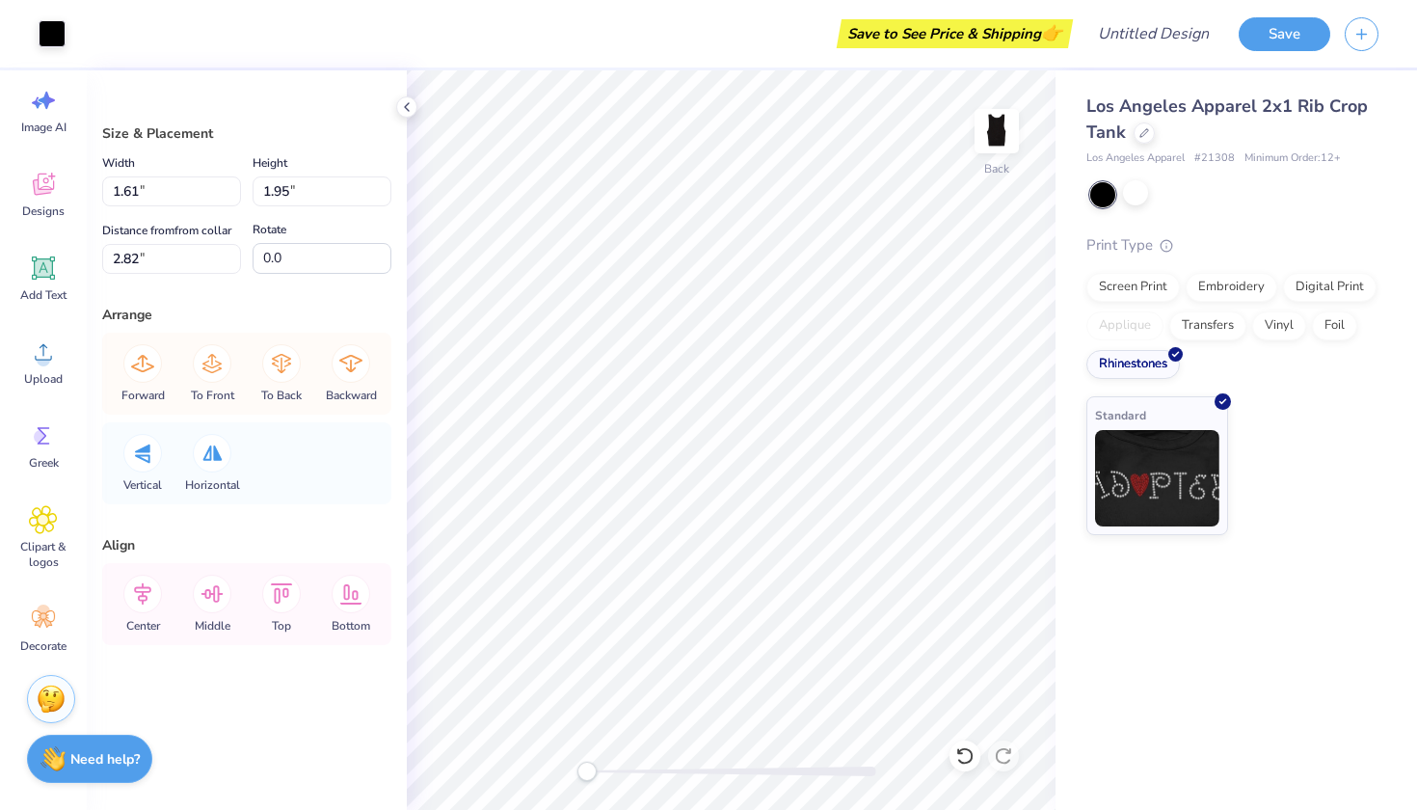
type input "2.84"
type input "1.64"
type input "1.94"
type input "2.83"
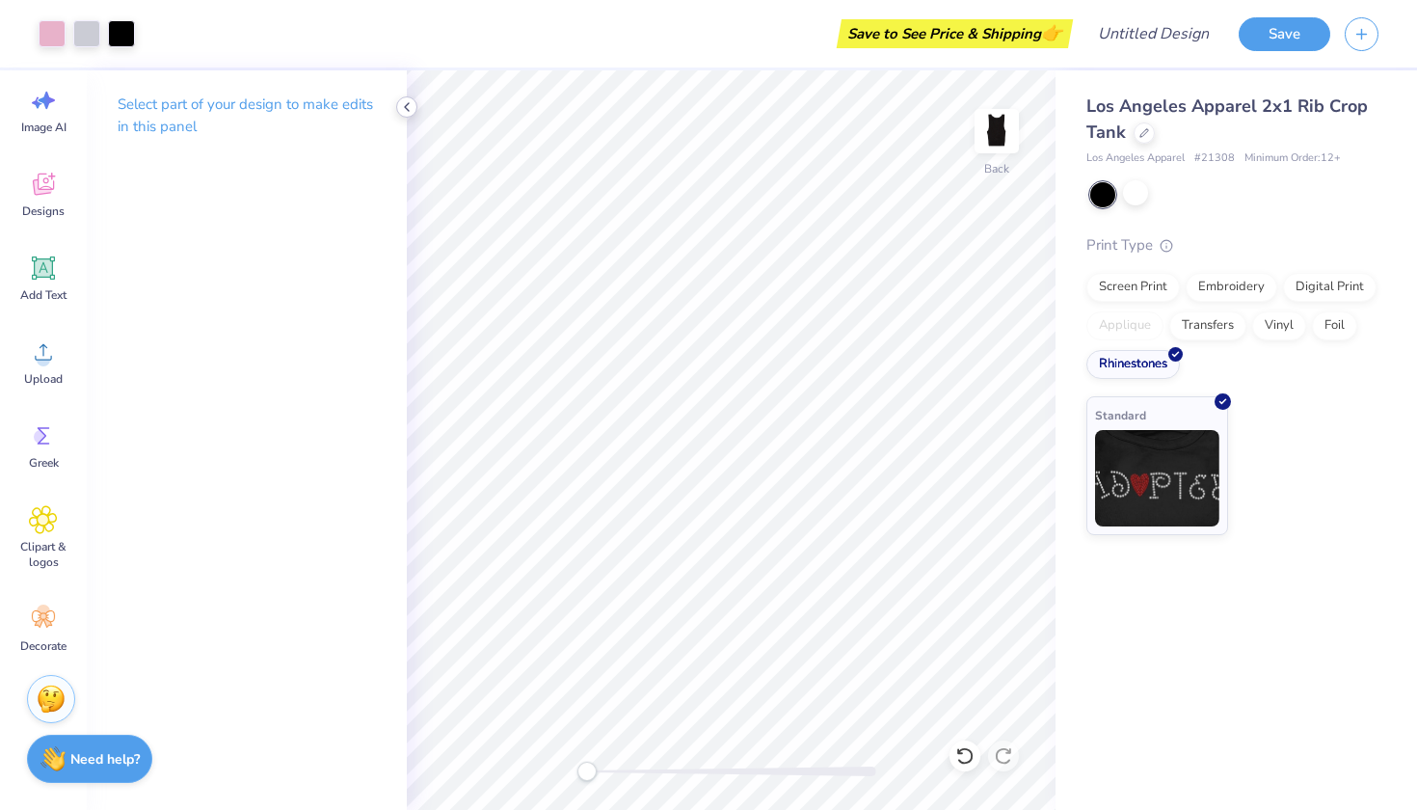
click at [400, 104] on icon at bounding box center [406, 106] width 15 height 15
